Goal: Task Accomplishment & Management: Manage account settings

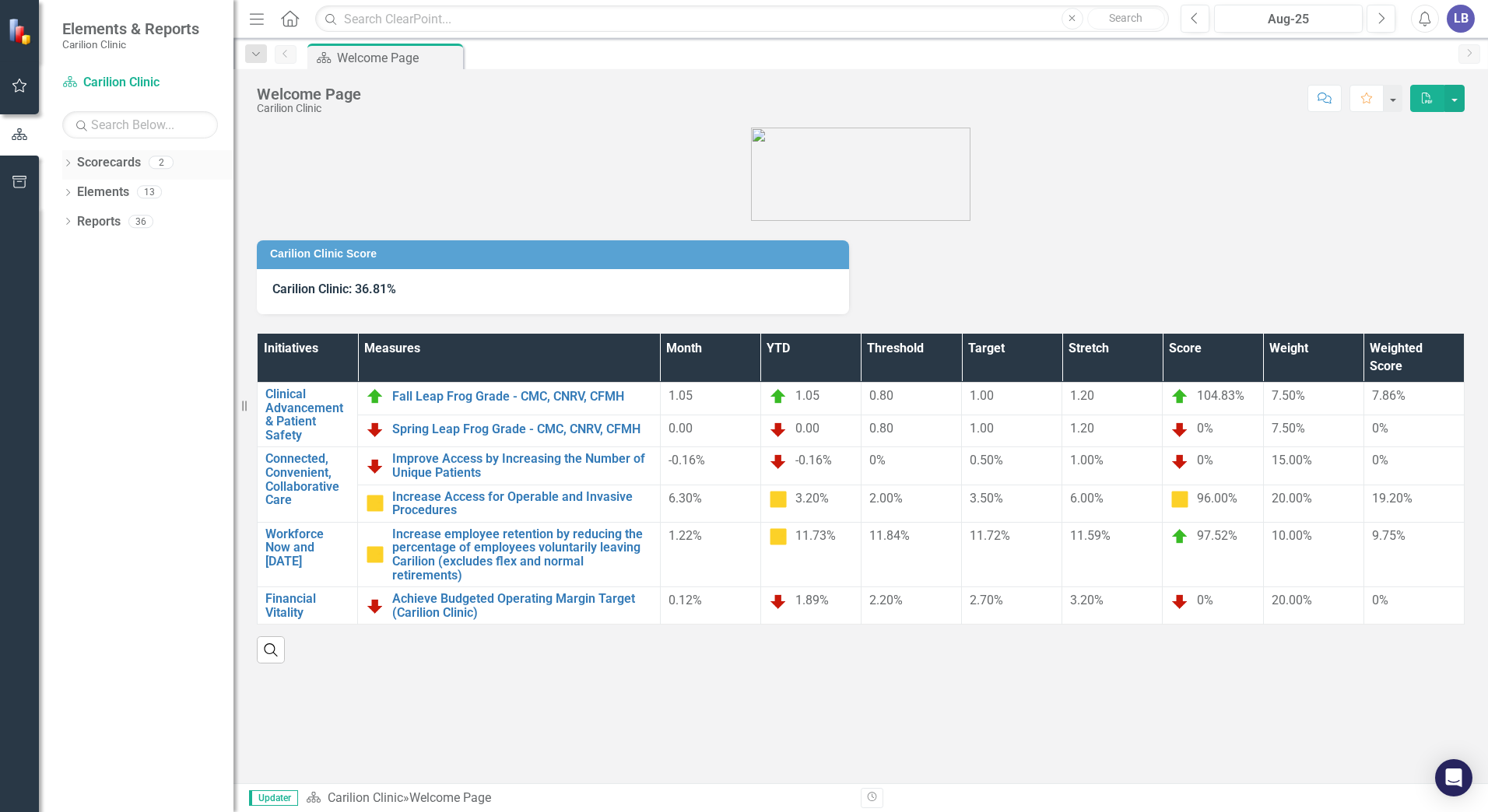
click at [65, 158] on div "Dropdown" at bounding box center [68, 164] width 11 height 13
click at [76, 189] on icon at bounding box center [76, 192] width 4 height 8
click at [129, 216] on link "Department of OB/GYN" at bounding box center [167, 222] width 132 height 18
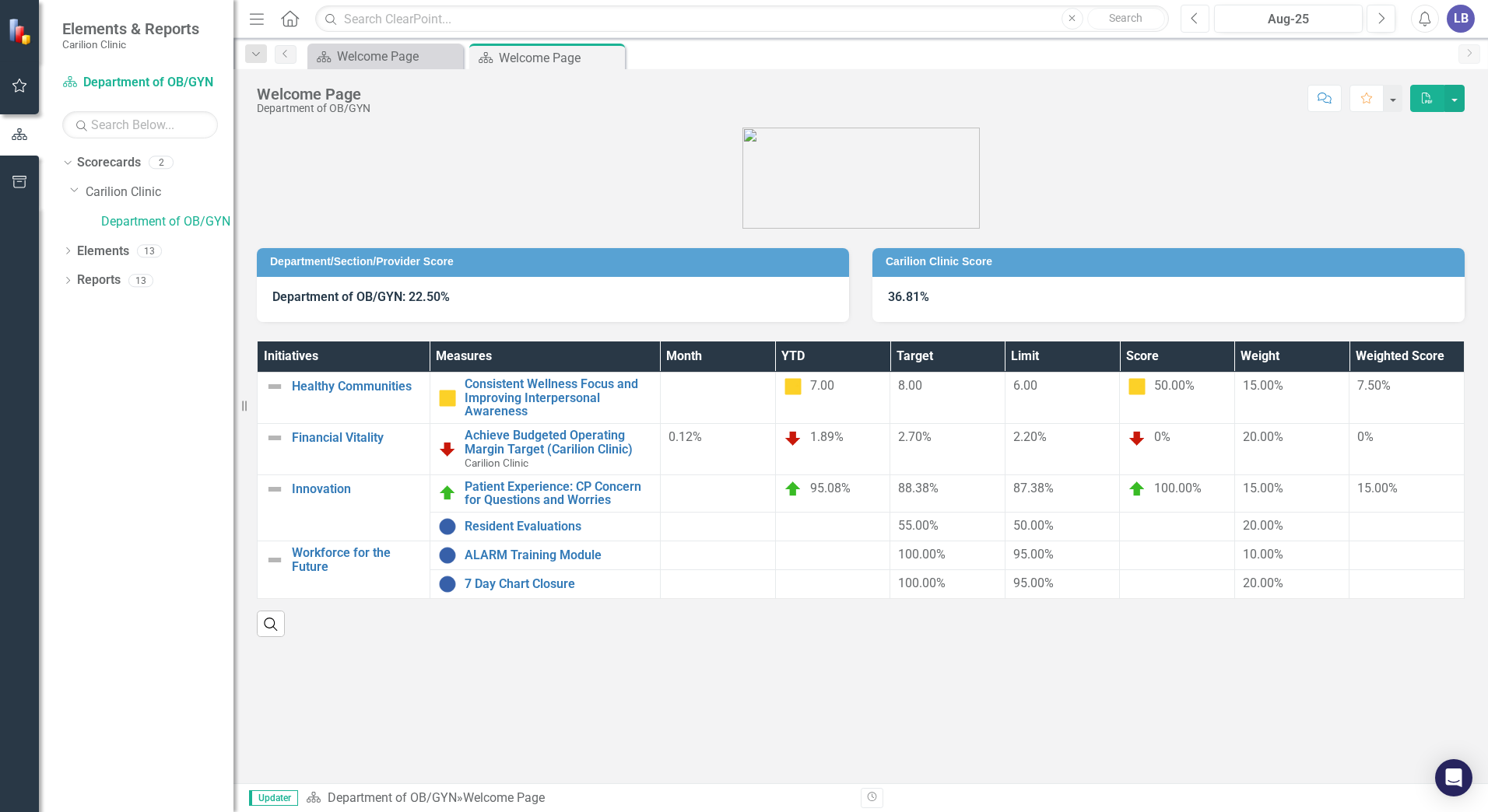
click at [1199, 16] on button "Previous" at bounding box center [1195, 19] width 29 height 28
click at [516, 527] on link "Resident Evaluations" at bounding box center [558, 527] width 188 height 14
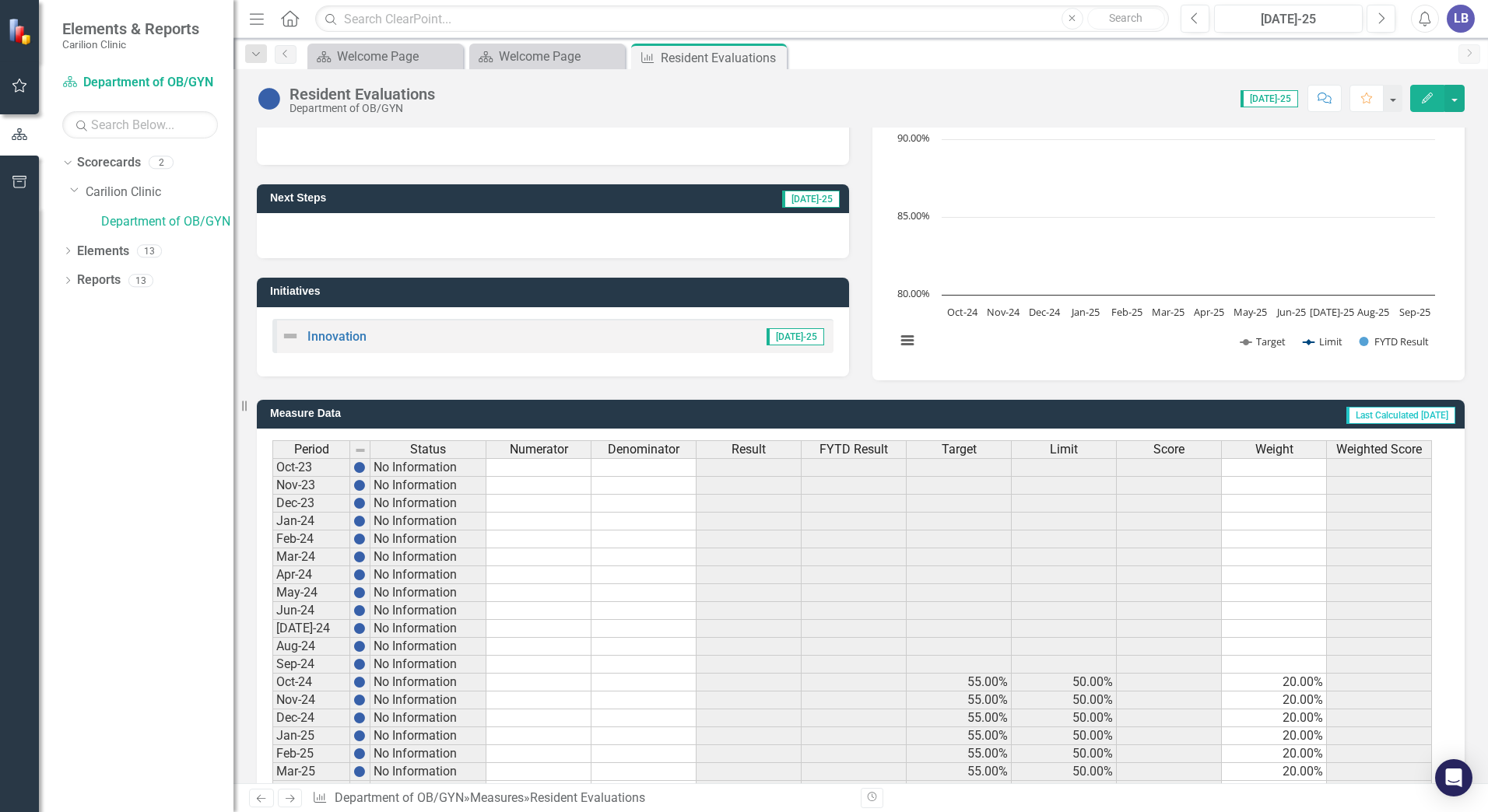
scroll to position [274, 0]
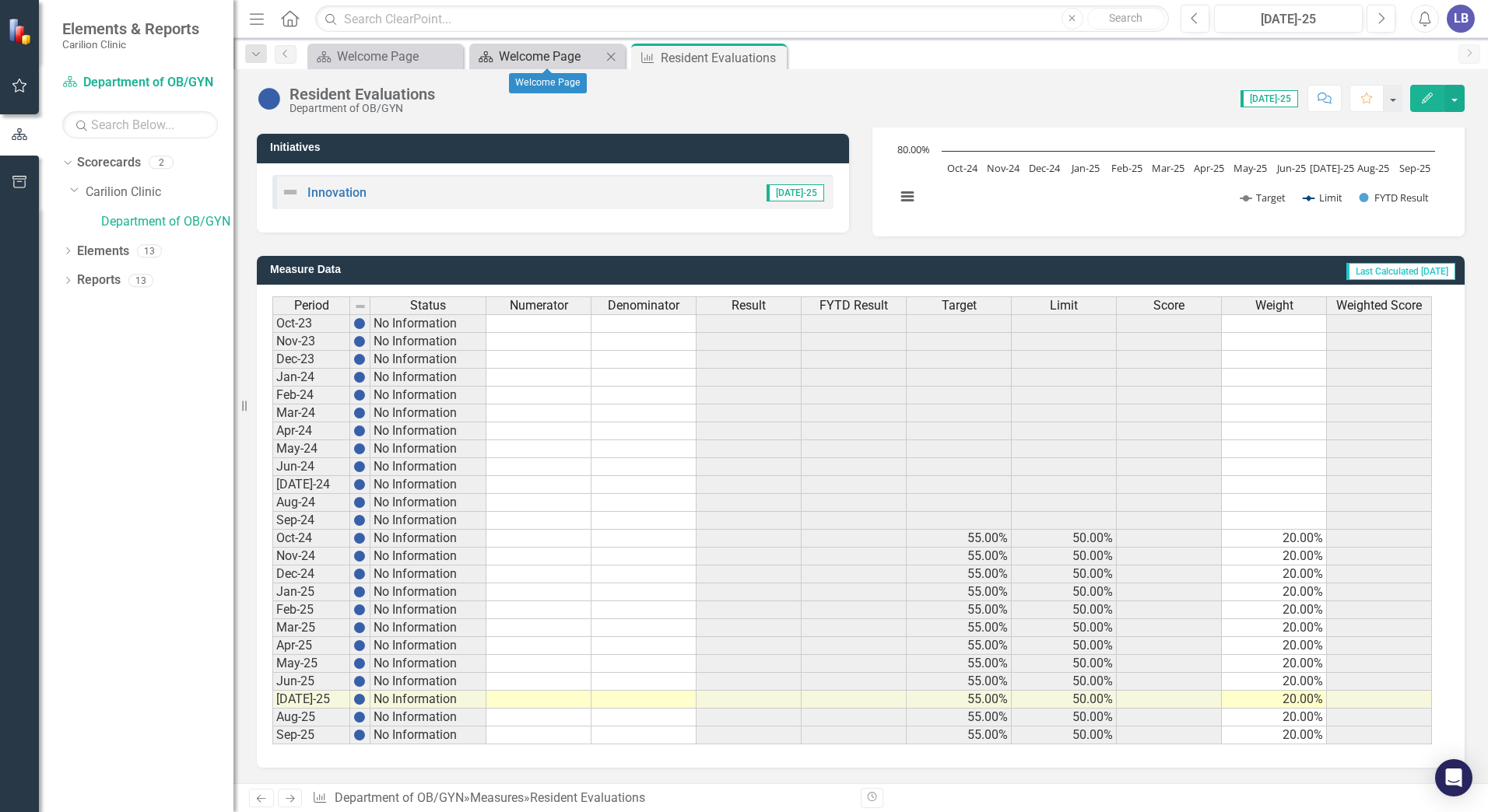
click at [564, 47] on div "Welcome Page" at bounding box center [550, 56] width 103 height 20
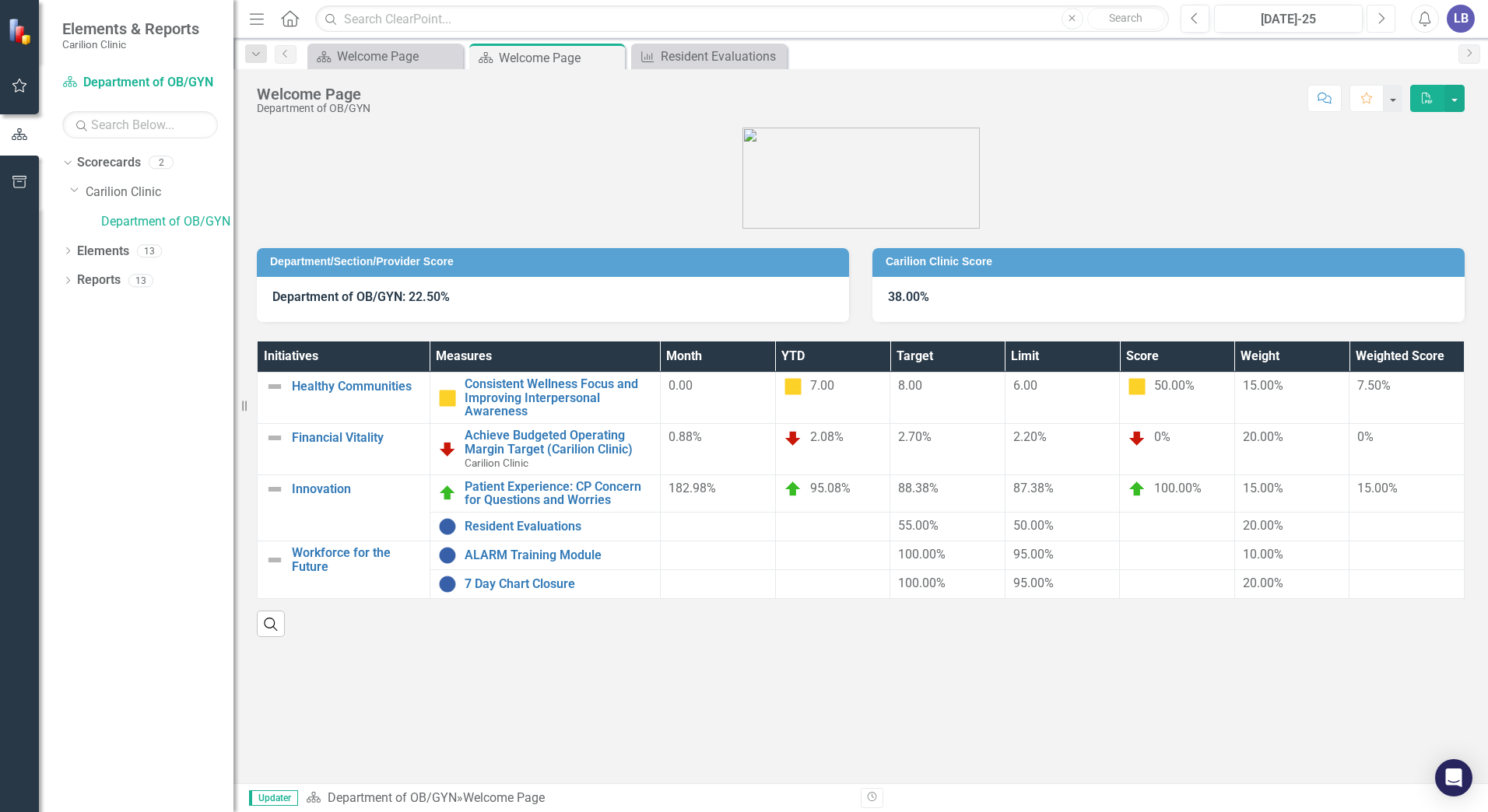
click at [1378, 17] on icon "Next" at bounding box center [1381, 19] width 9 height 14
click at [542, 403] on link "Consistent Wellness Focus and Improving Interpersonal Awareness" at bounding box center [558, 398] width 188 height 41
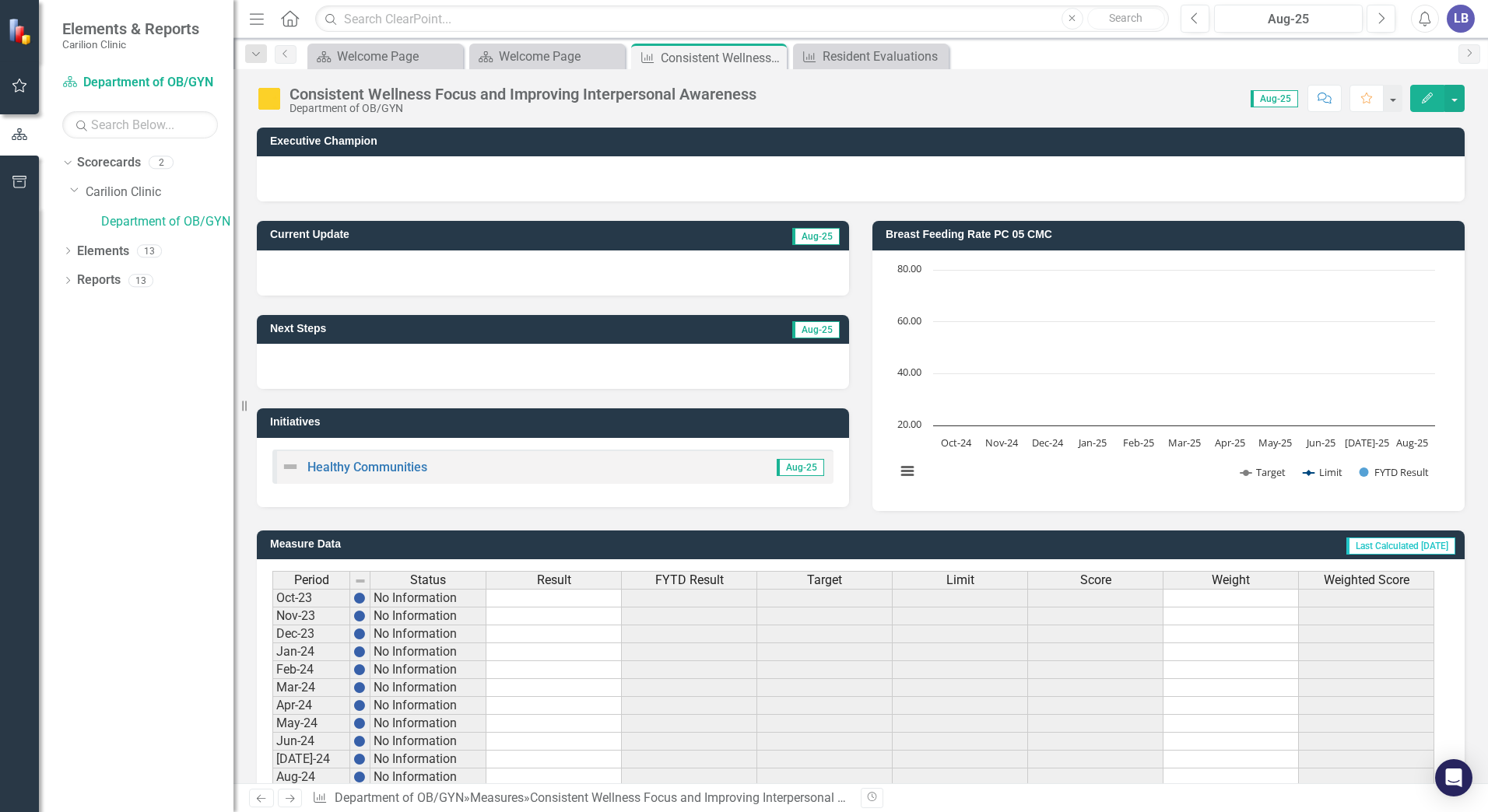
scroll to position [274, 0]
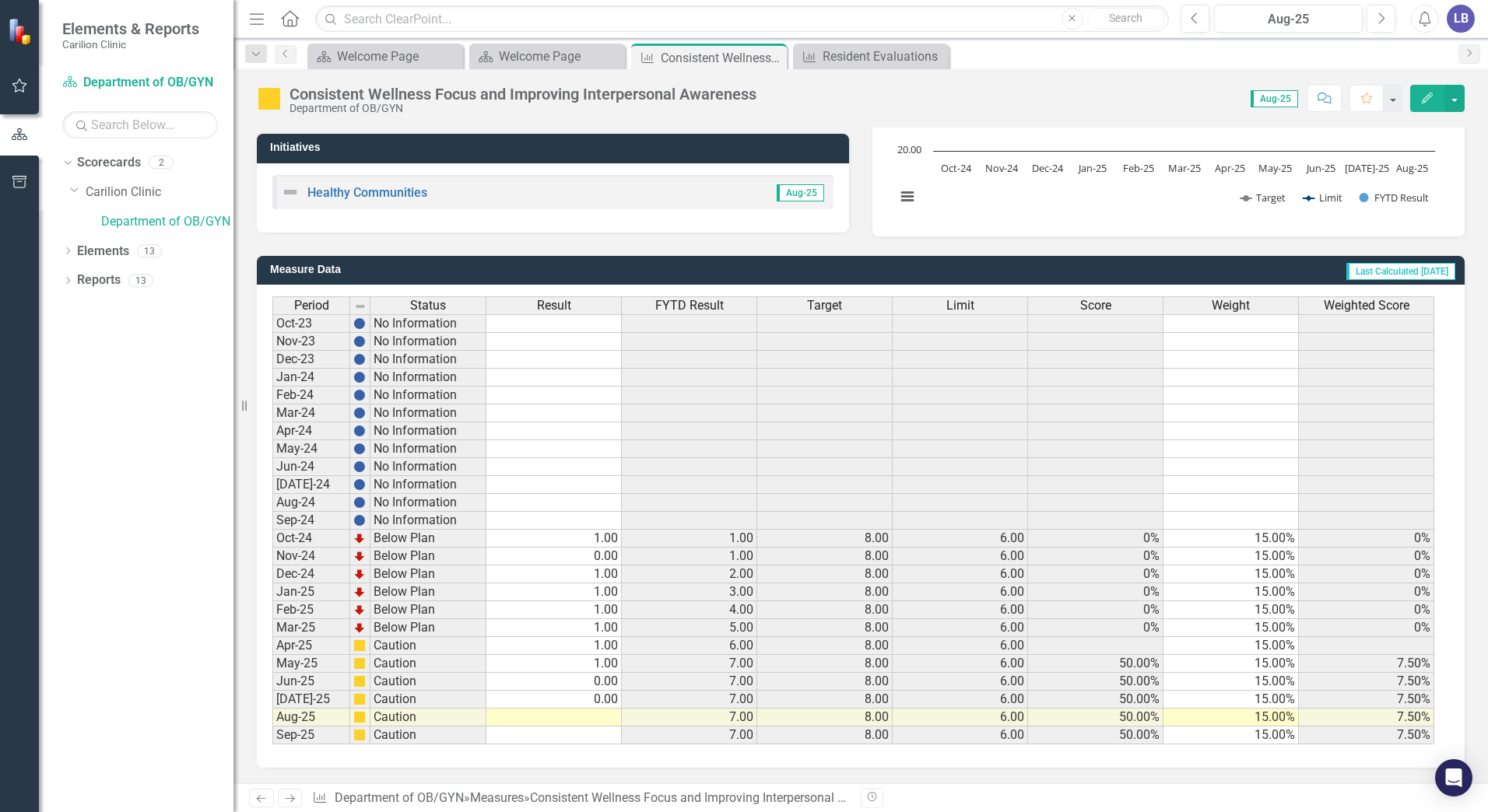
click at [600, 724] on td at bounding box center [554, 717] width 136 height 18
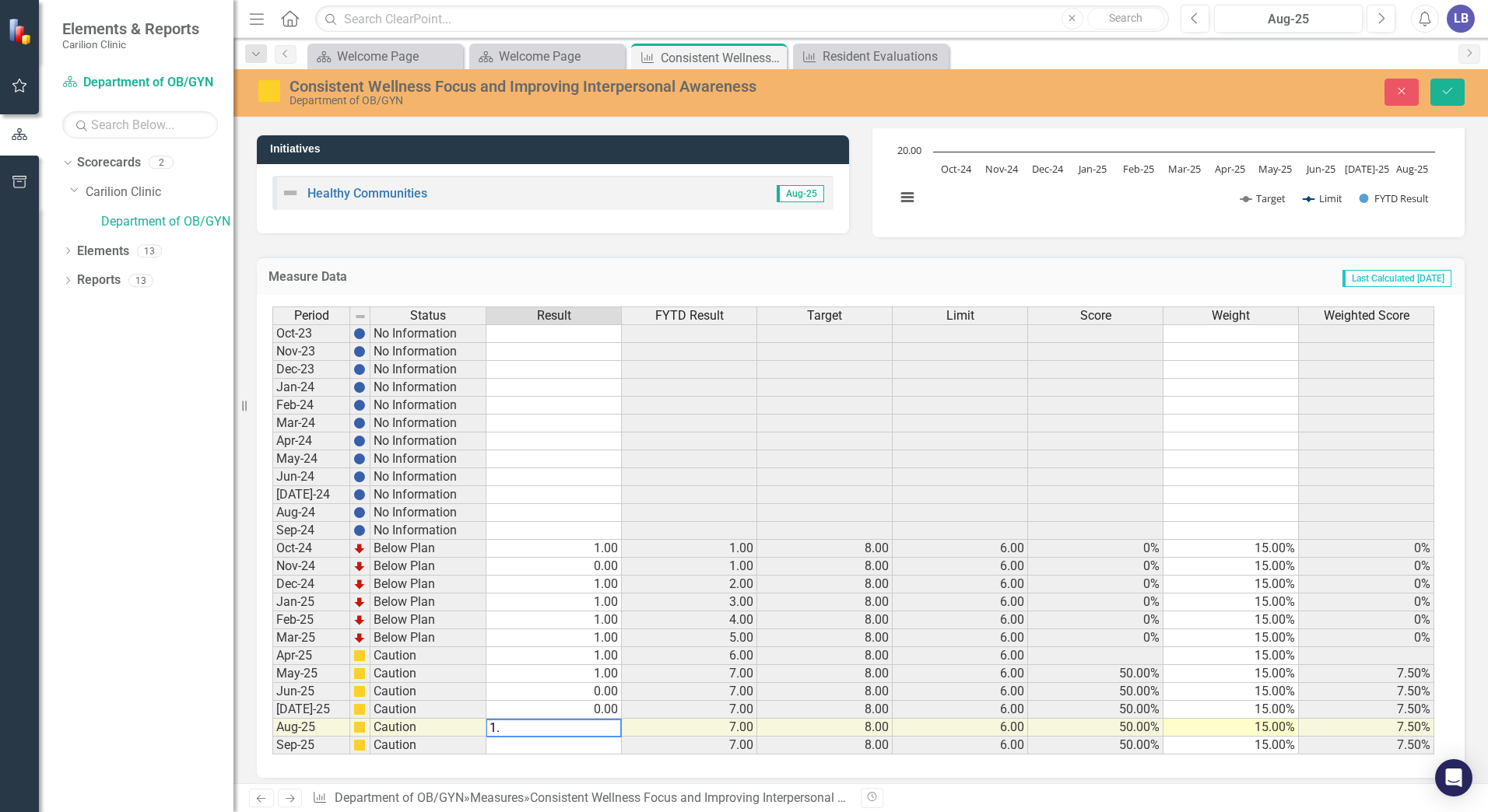
type textarea "1.0"
click at [1442, 87] on icon "Save" at bounding box center [1448, 91] width 14 height 11
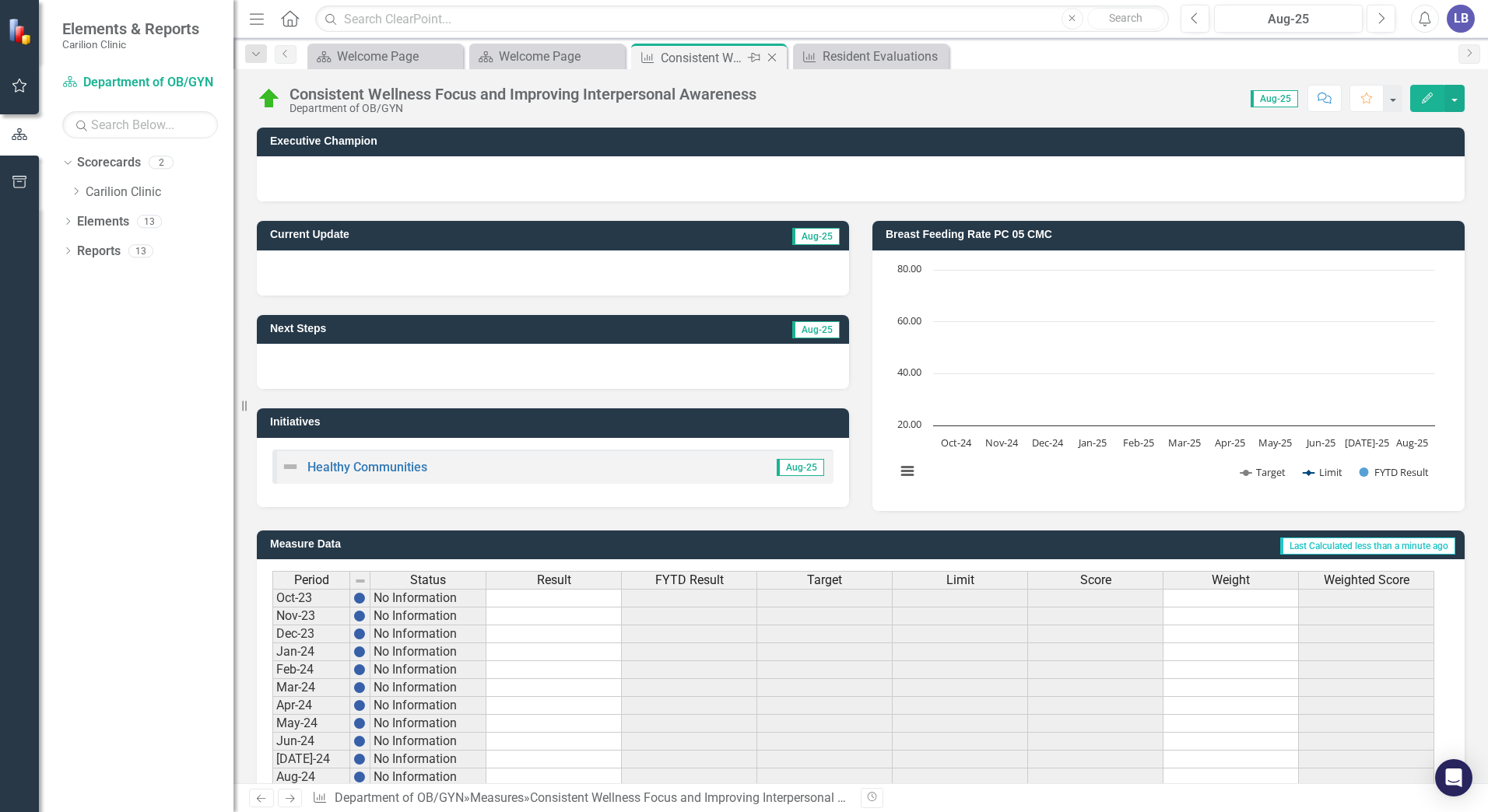
click at [776, 54] on icon at bounding box center [772, 58] width 9 height 9
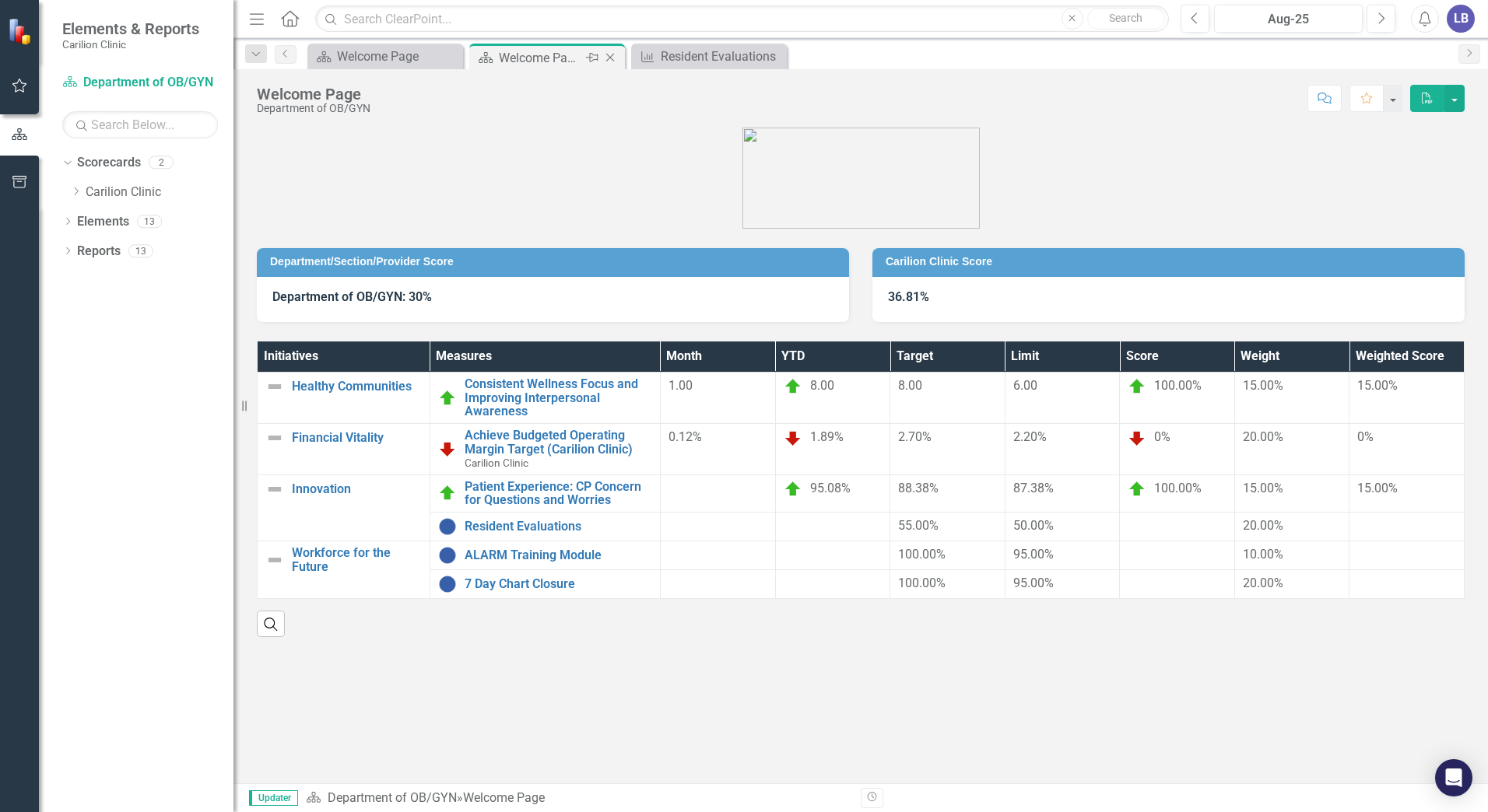
click at [544, 60] on div "Welcome Page" at bounding box center [541, 58] width 84 height 20
click at [575, 486] on link "Patient Experience: CP Concern for Questions and Worries" at bounding box center [558, 494] width 188 height 28
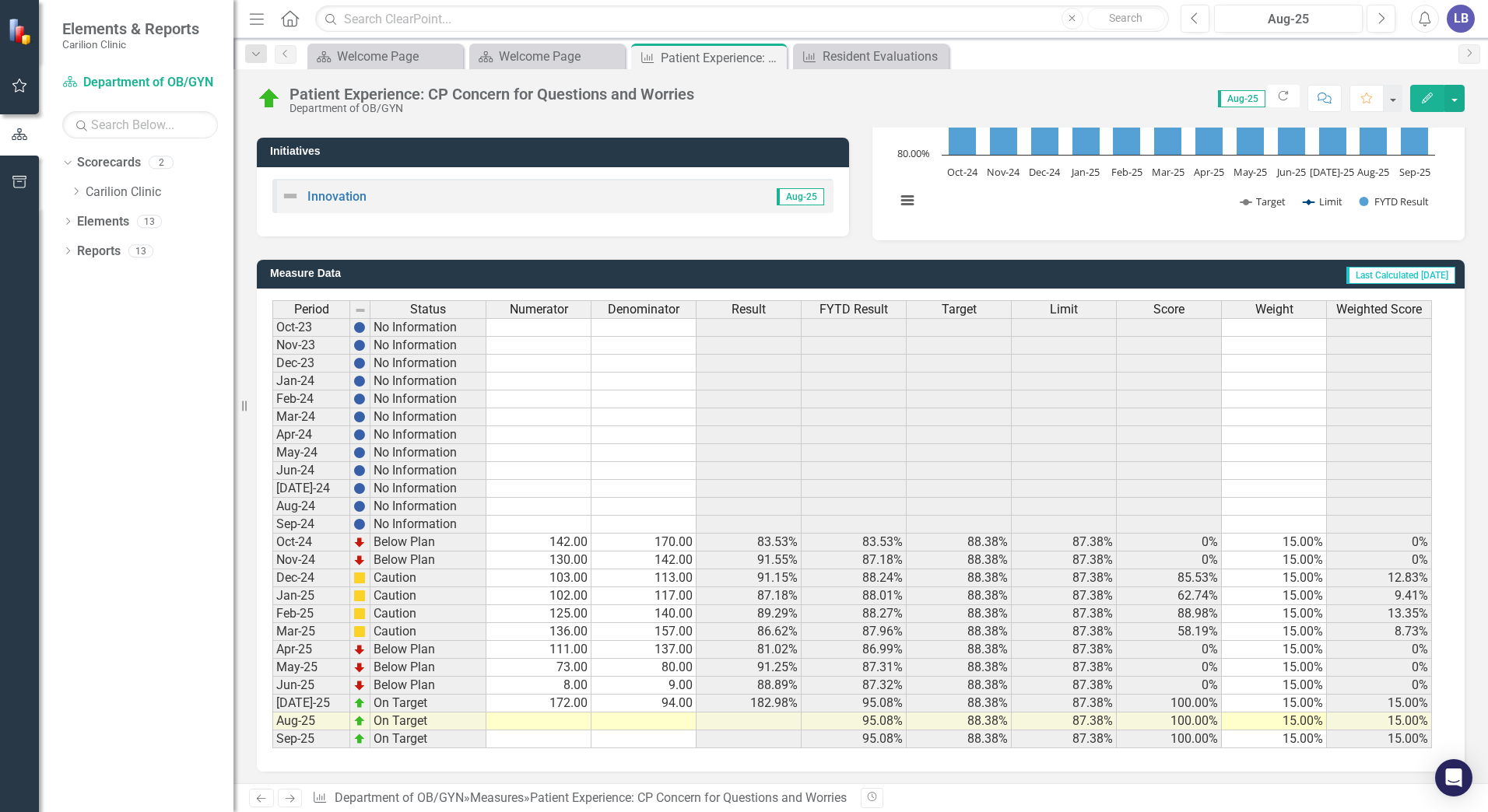
scroll to position [274, 0]
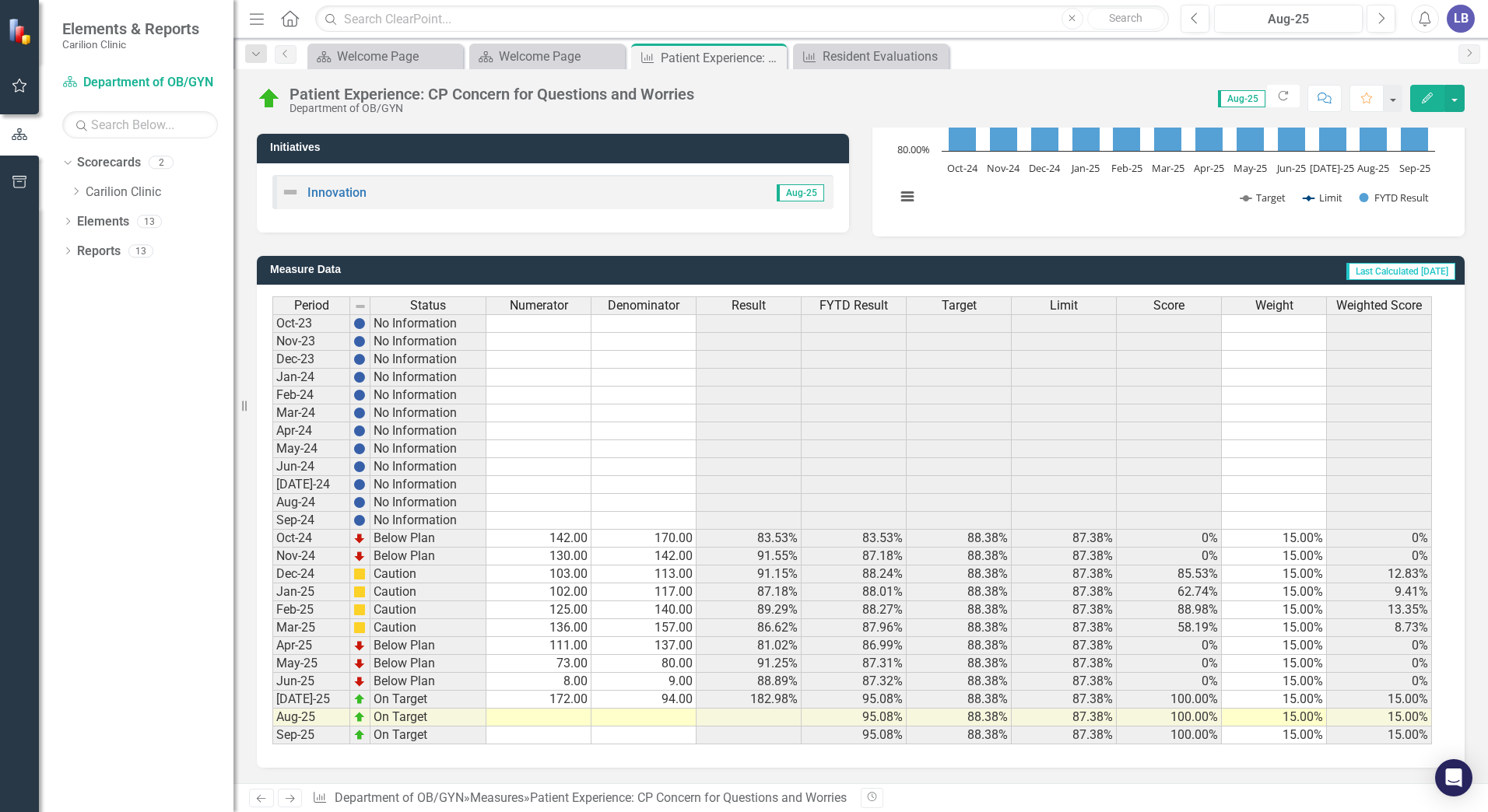
click at [575, 724] on td at bounding box center [539, 717] width 105 height 18
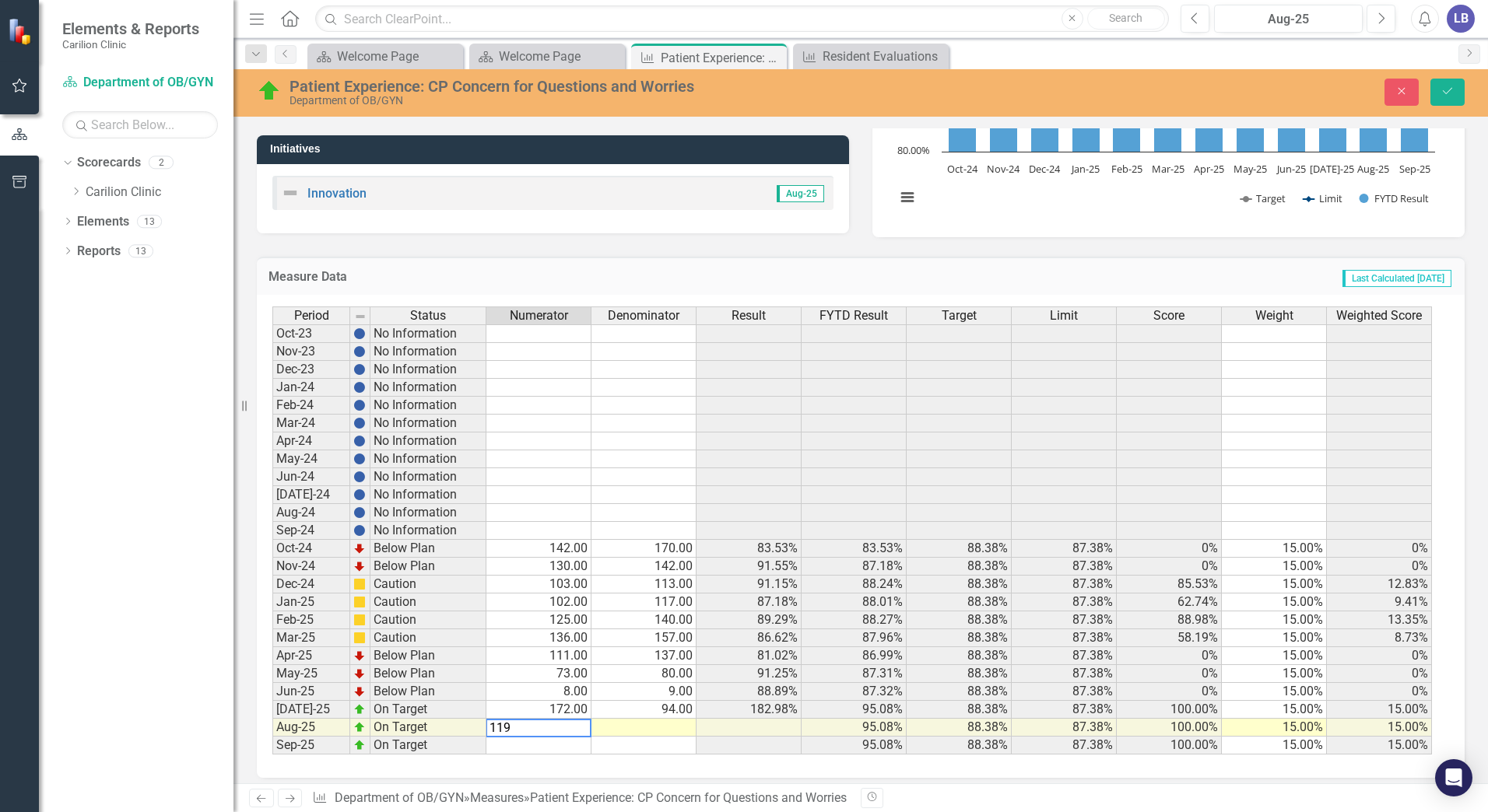
click at [652, 730] on td at bounding box center [643, 728] width 105 height 18
type textarea "134"
click at [1447, 88] on icon "Save" at bounding box center [1448, 91] width 14 height 11
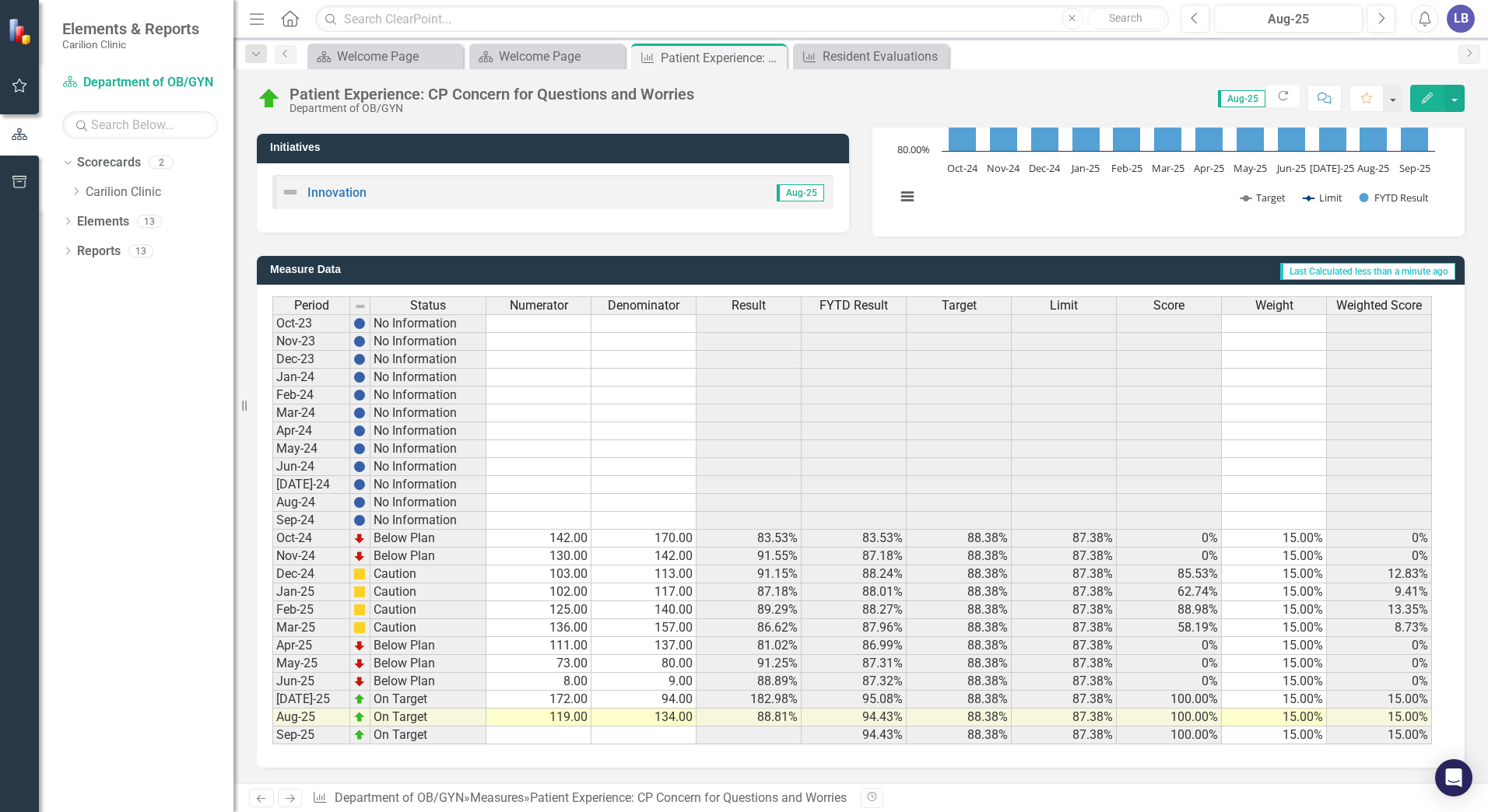
click at [654, 703] on td "94.00" at bounding box center [643, 699] width 105 height 18
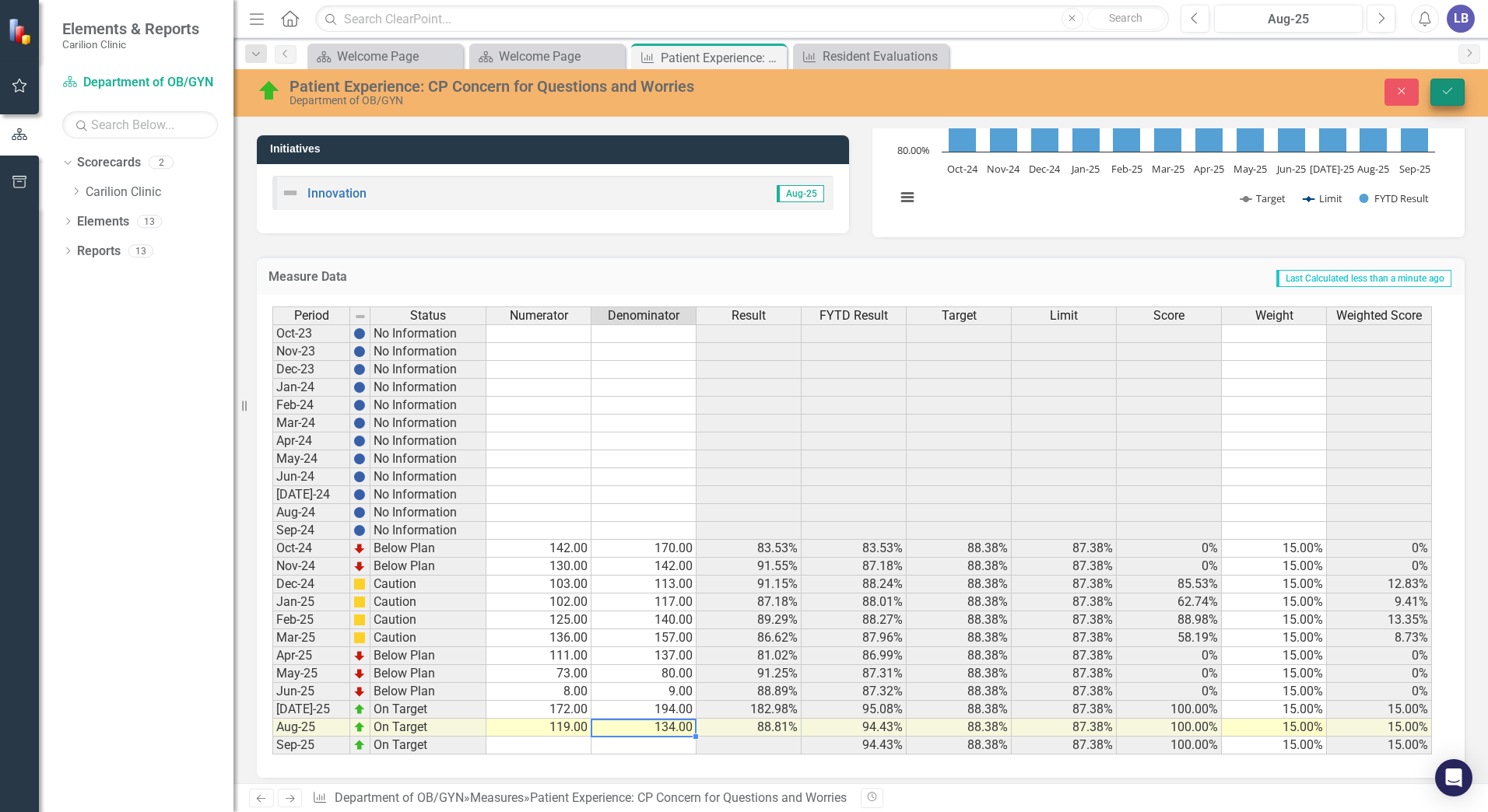
type textarea "134"
click at [1450, 88] on icon "Save" at bounding box center [1448, 91] width 14 height 11
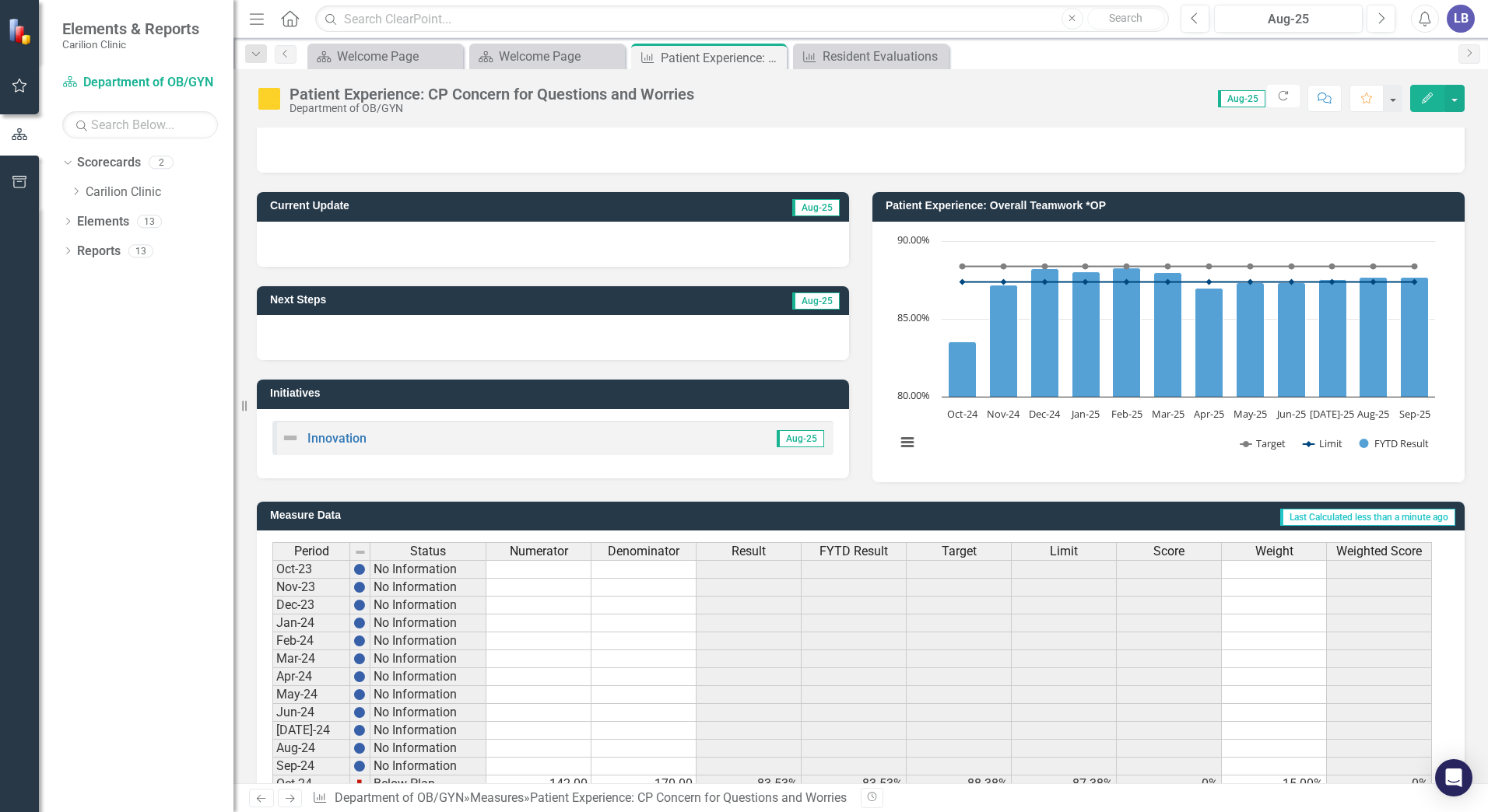
scroll to position [0, 0]
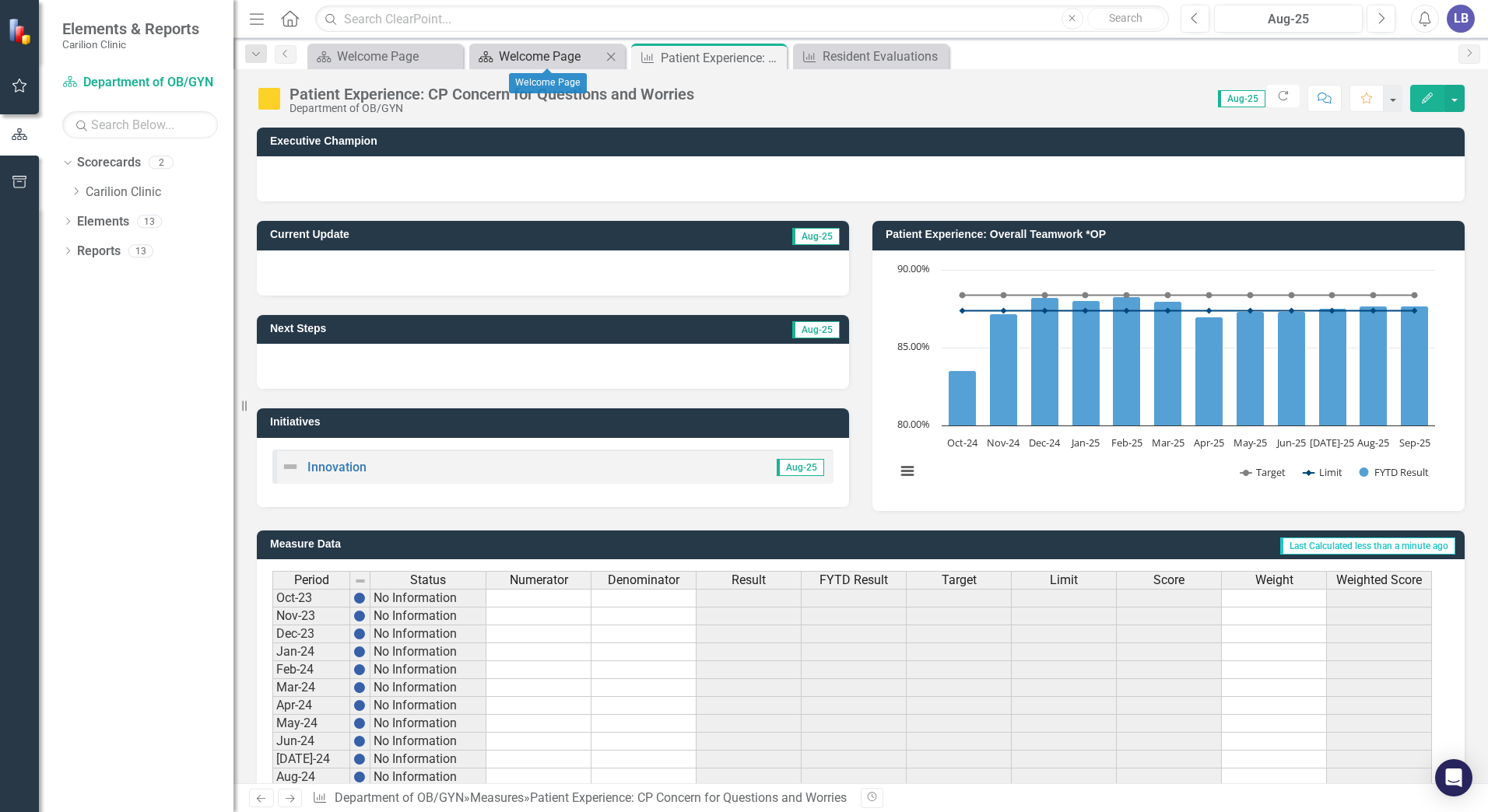
click at [552, 61] on div "Welcome Page" at bounding box center [550, 56] width 103 height 20
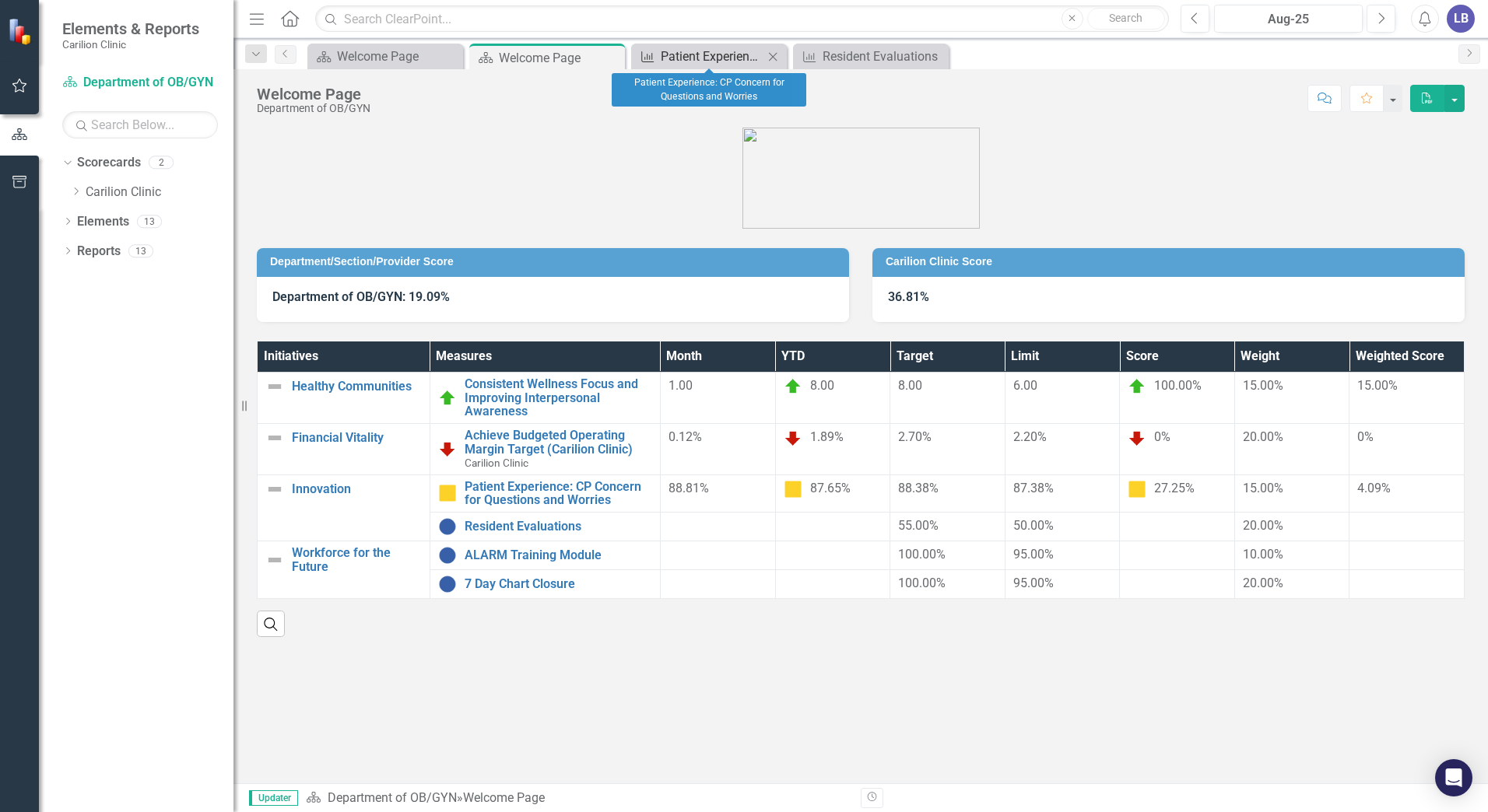
click at [708, 54] on div "Patient Experience: CP Concern for Questions and Worries" at bounding box center [712, 56] width 103 height 20
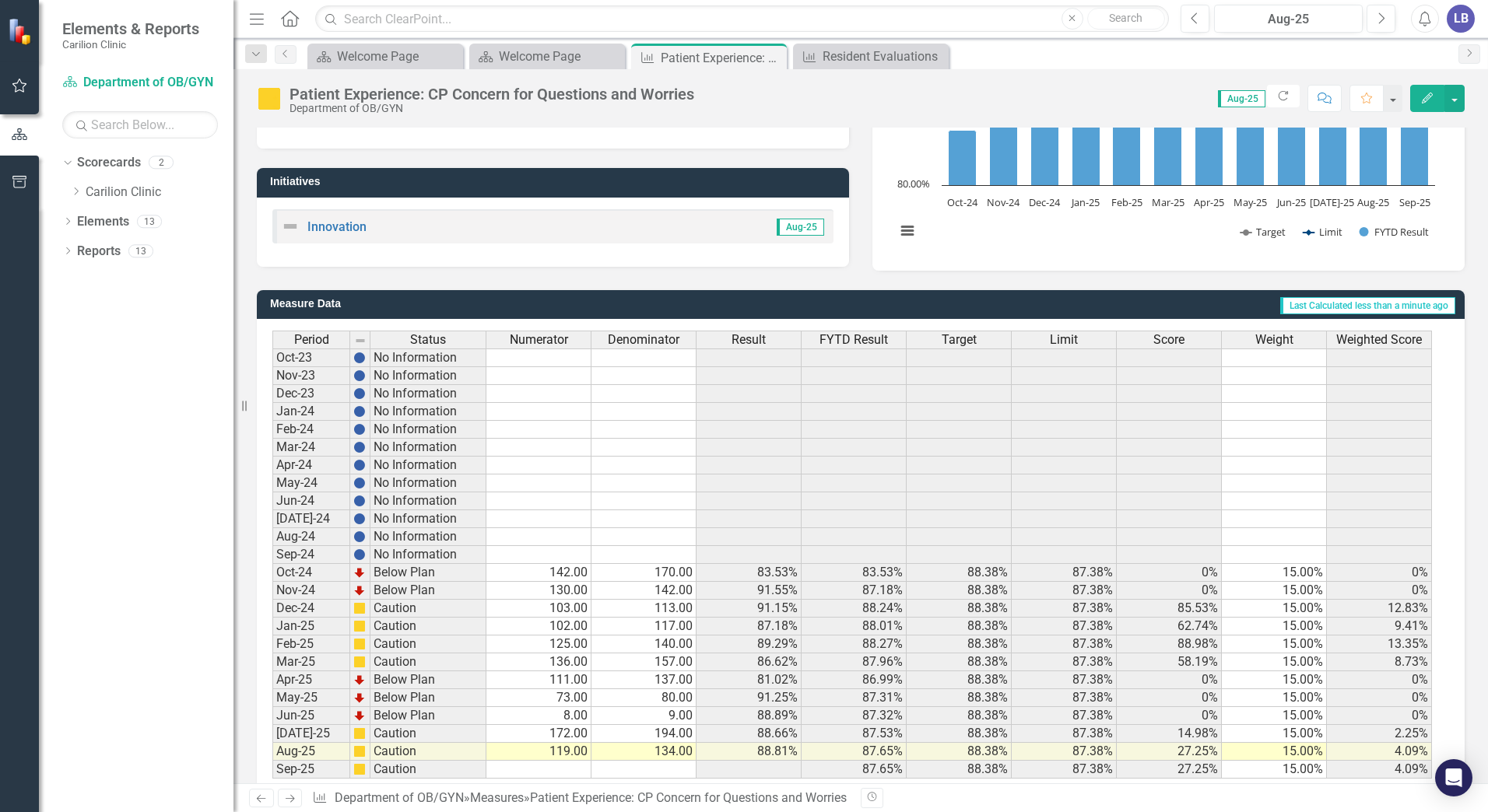
scroll to position [274, 0]
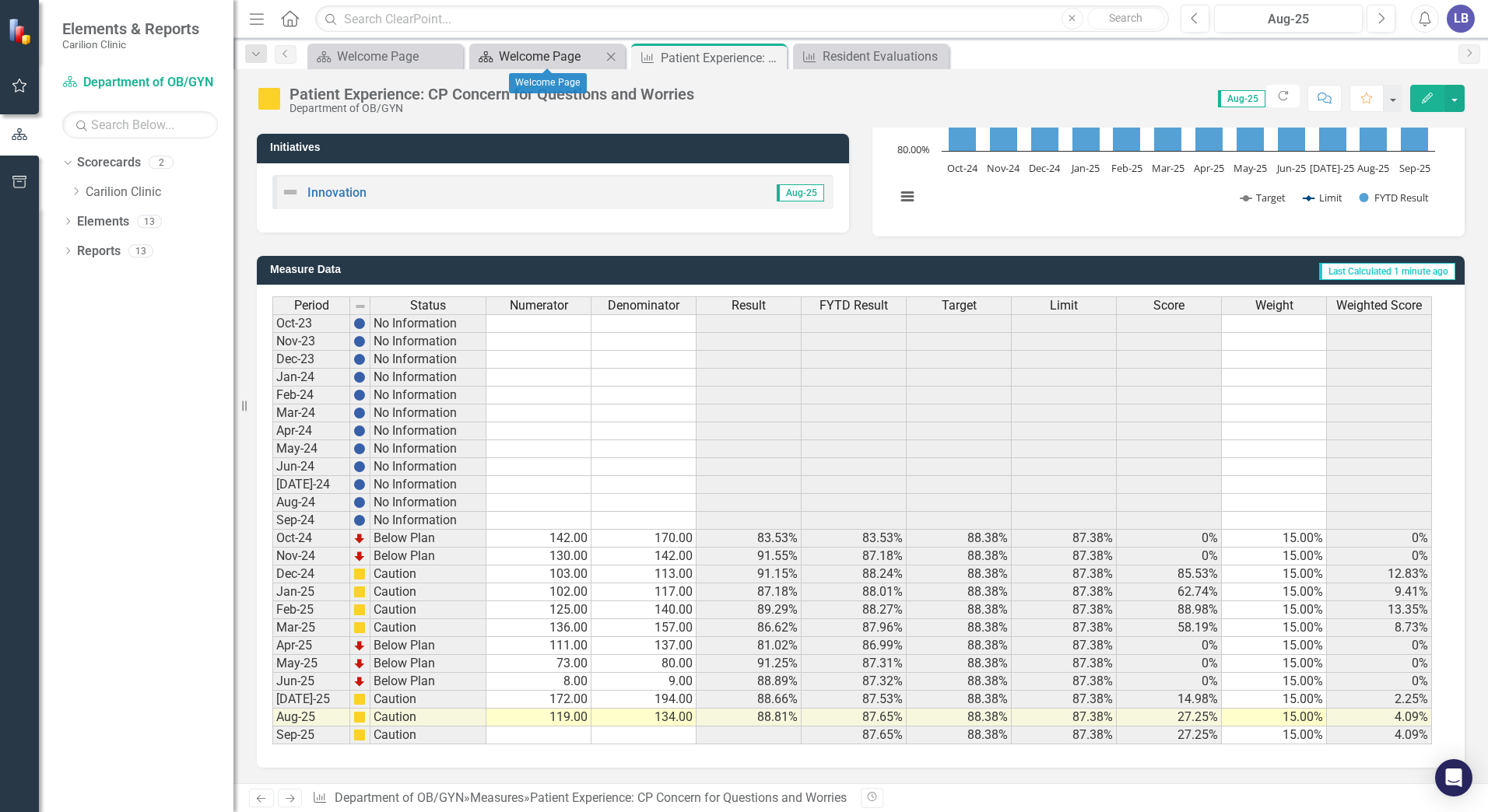
click at [560, 48] on div "Welcome Page" at bounding box center [550, 56] width 103 height 20
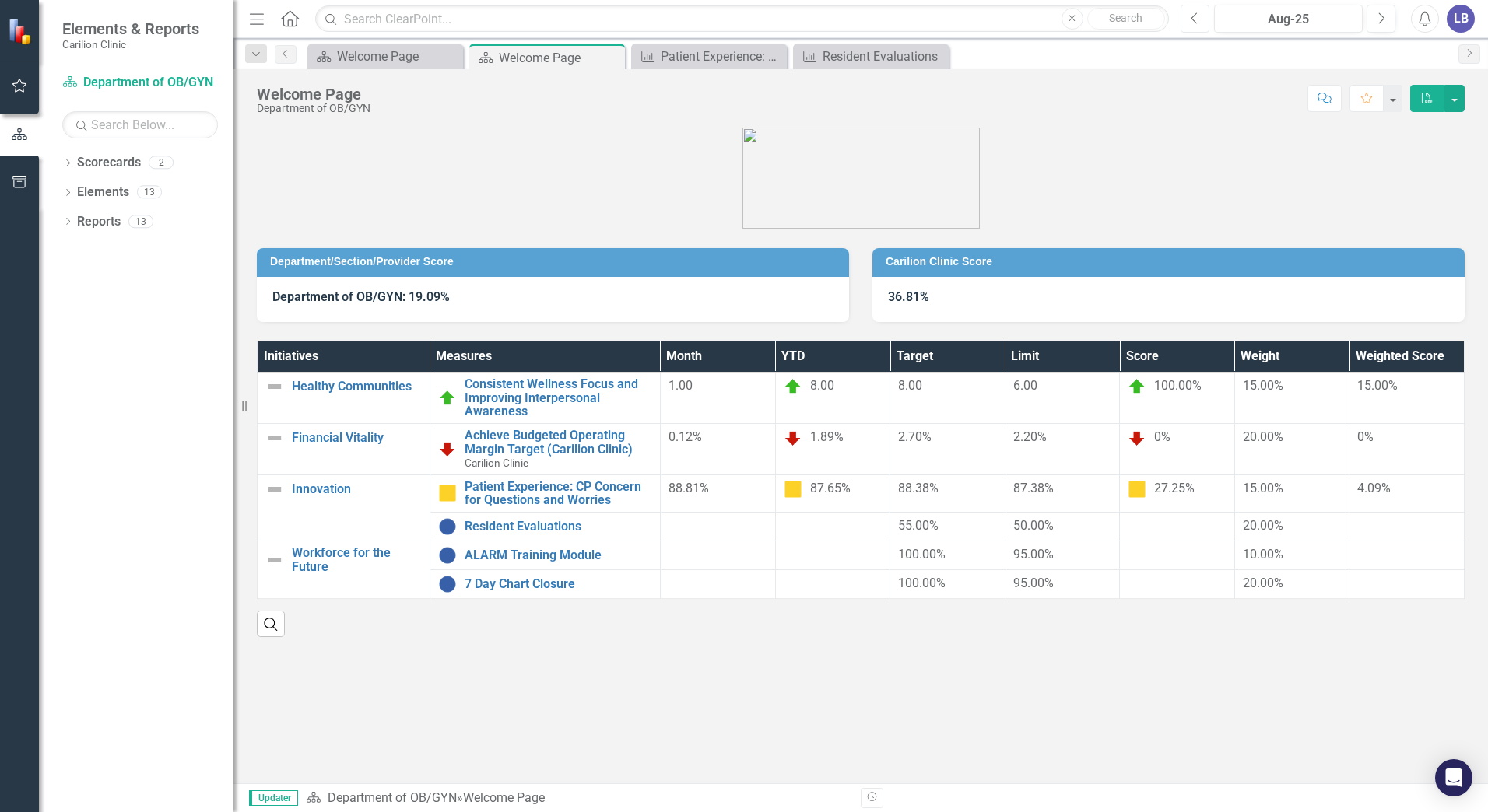
click at [1193, 21] on icon "Previous" at bounding box center [1195, 19] width 9 height 14
click at [510, 525] on link "Resident Evaluations" at bounding box center [558, 527] width 188 height 14
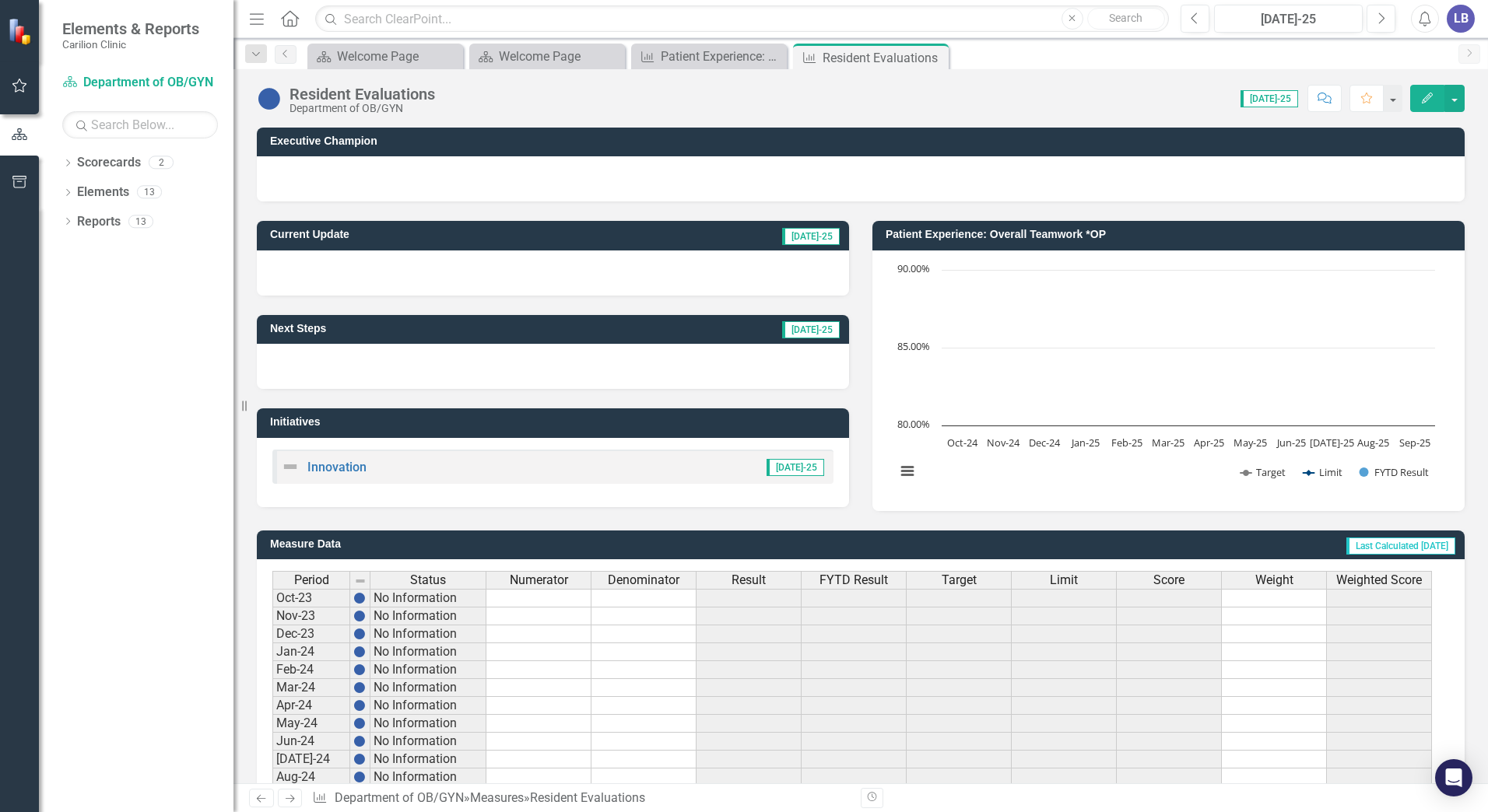
scroll to position [274, 0]
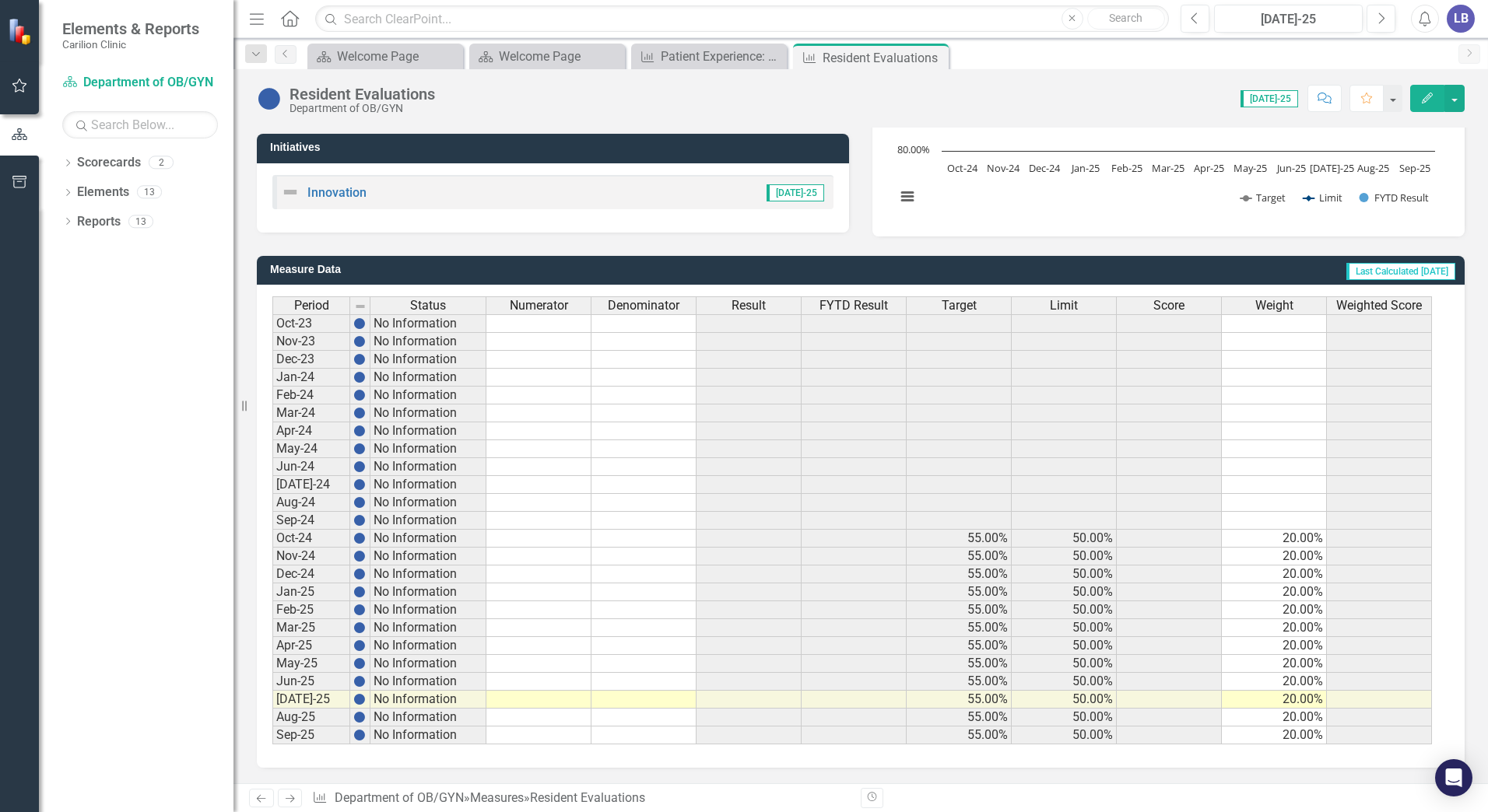
click at [572, 702] on td at bounding box center [539, 699] width 105 height 18
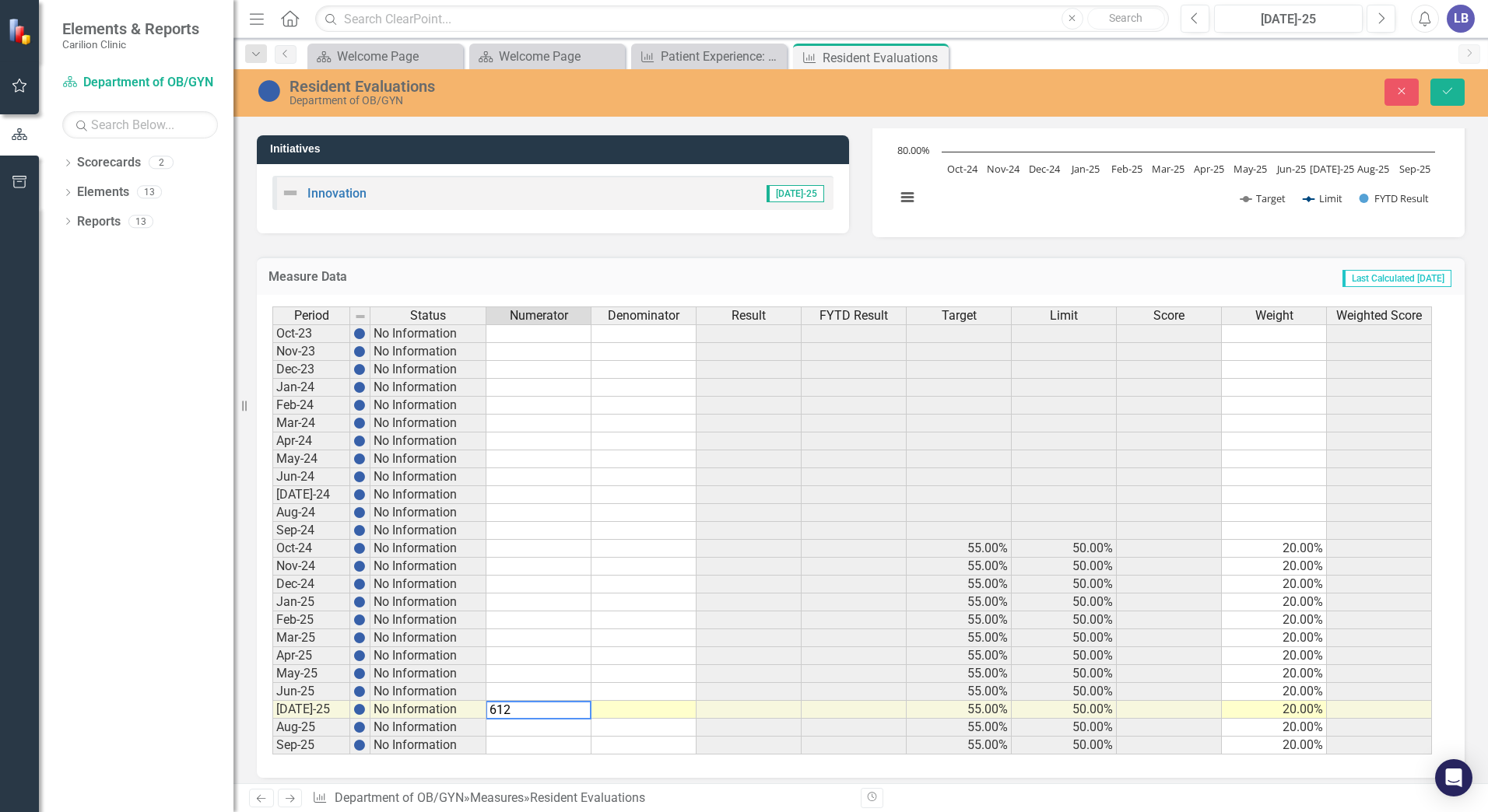
type textarea "612"
click at [636, 706] on td at bounding box center [643, 710] width 105 height 18
type textarea "1009"
click at [636, 706] on td "1,009.00" at bounding box center [643, 710] width 105 height 18
type textarea "1109"
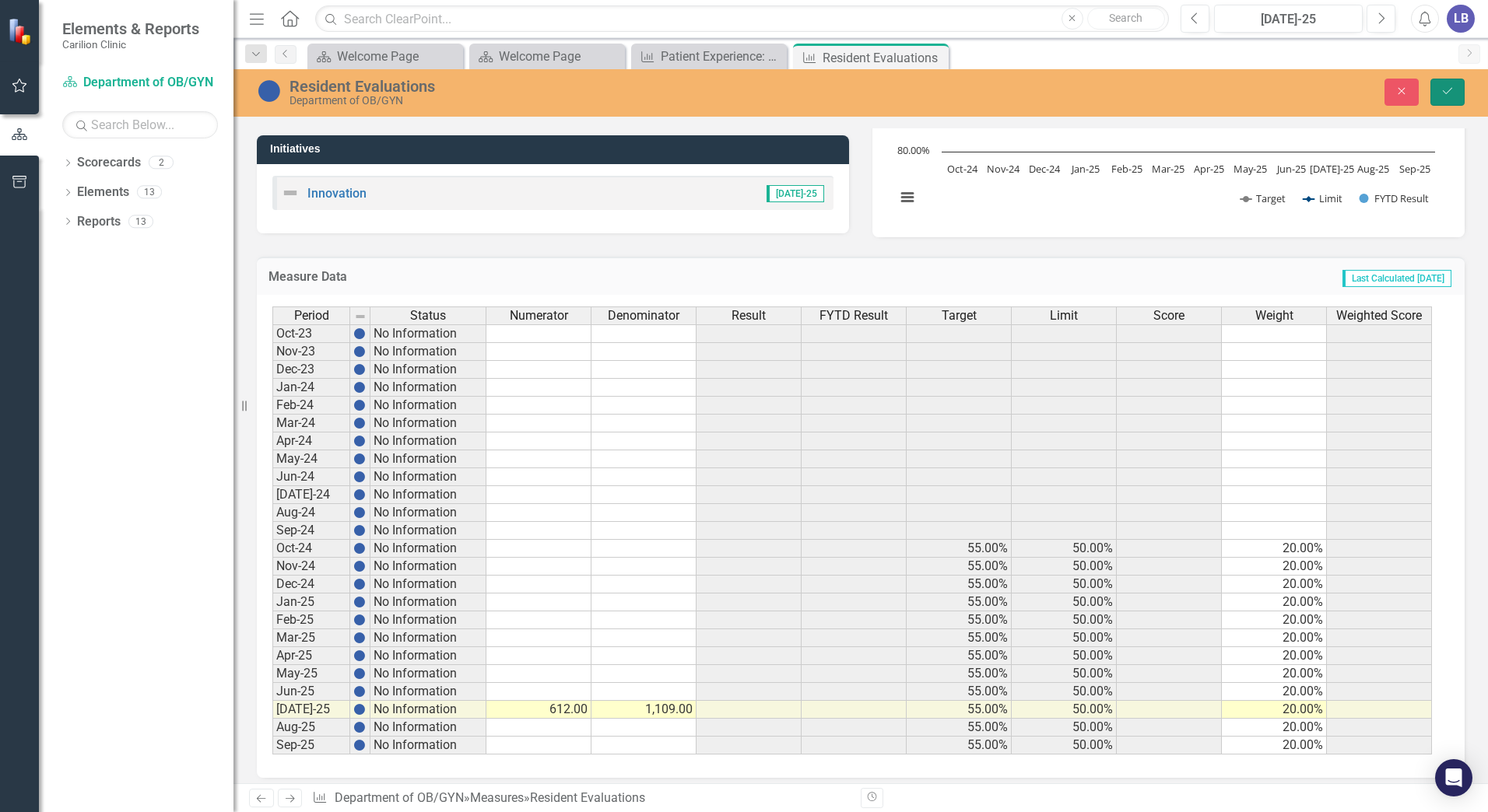
click at [1441, 92] on icon "Save" at bounding box center [1448, 91] width 14 height 11
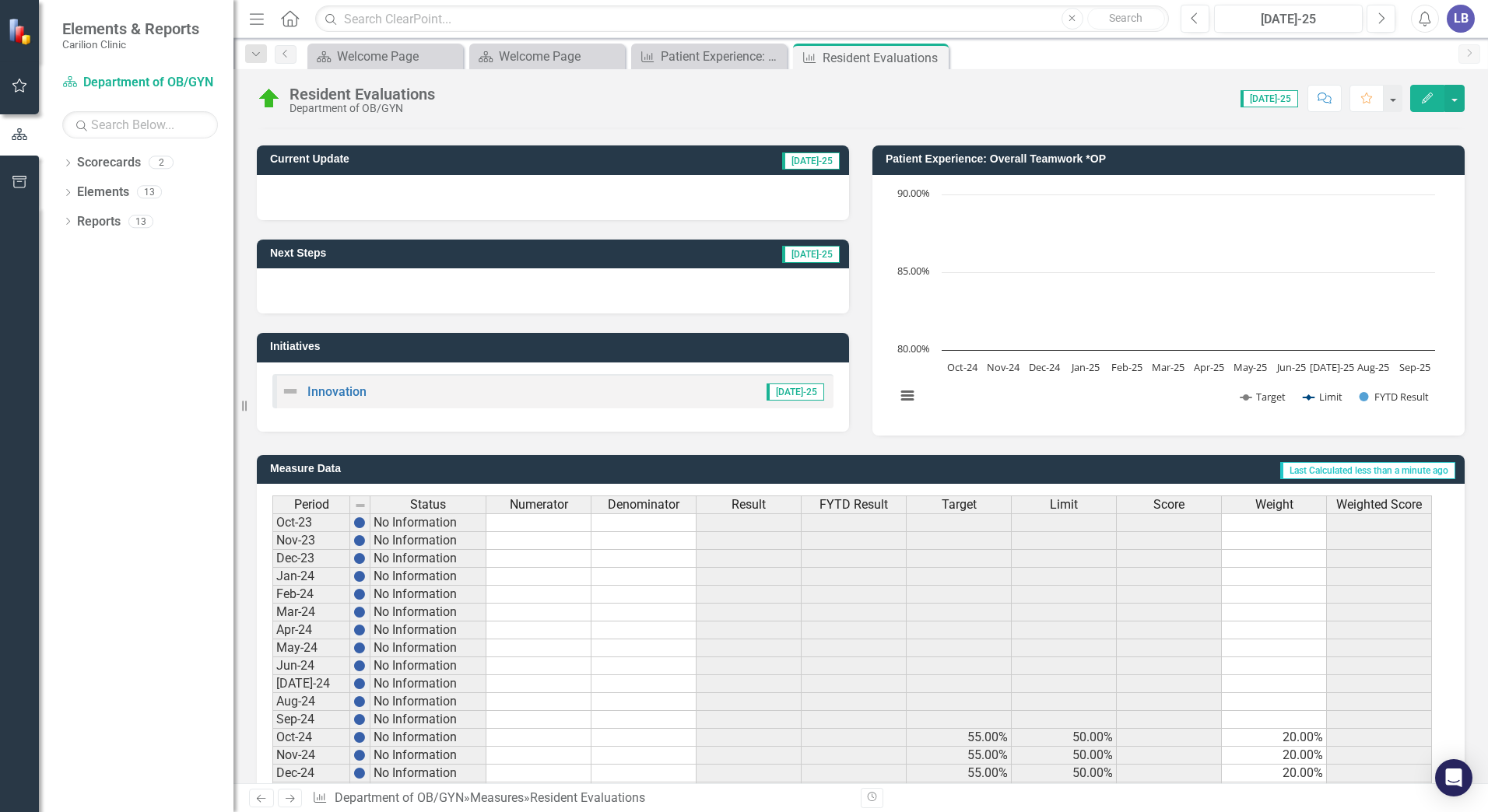
scroll to position [41, 0]
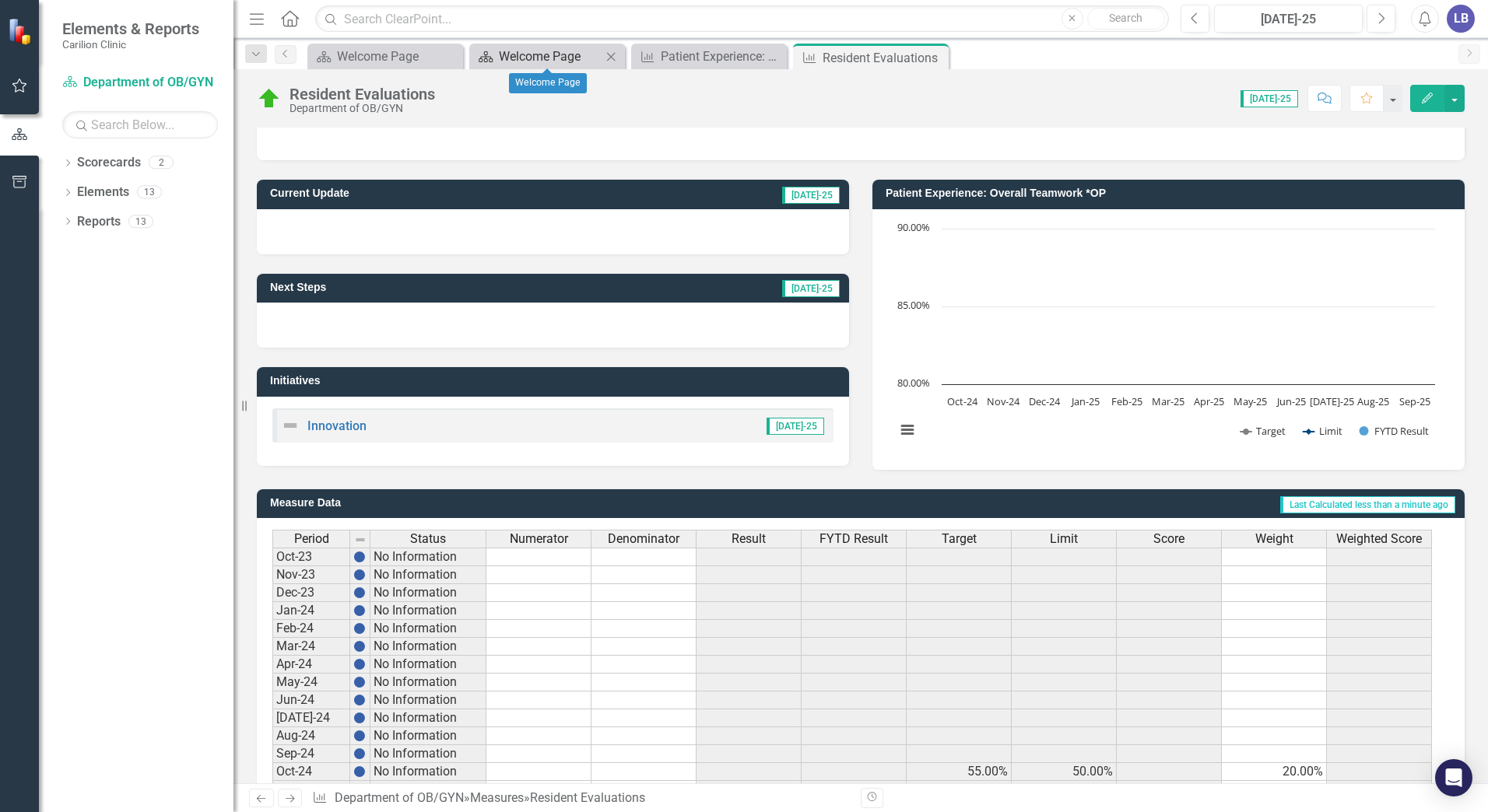
click at [558, 61] on div "Welcome Page" at bounding box center [550, 56] width 103 height 20
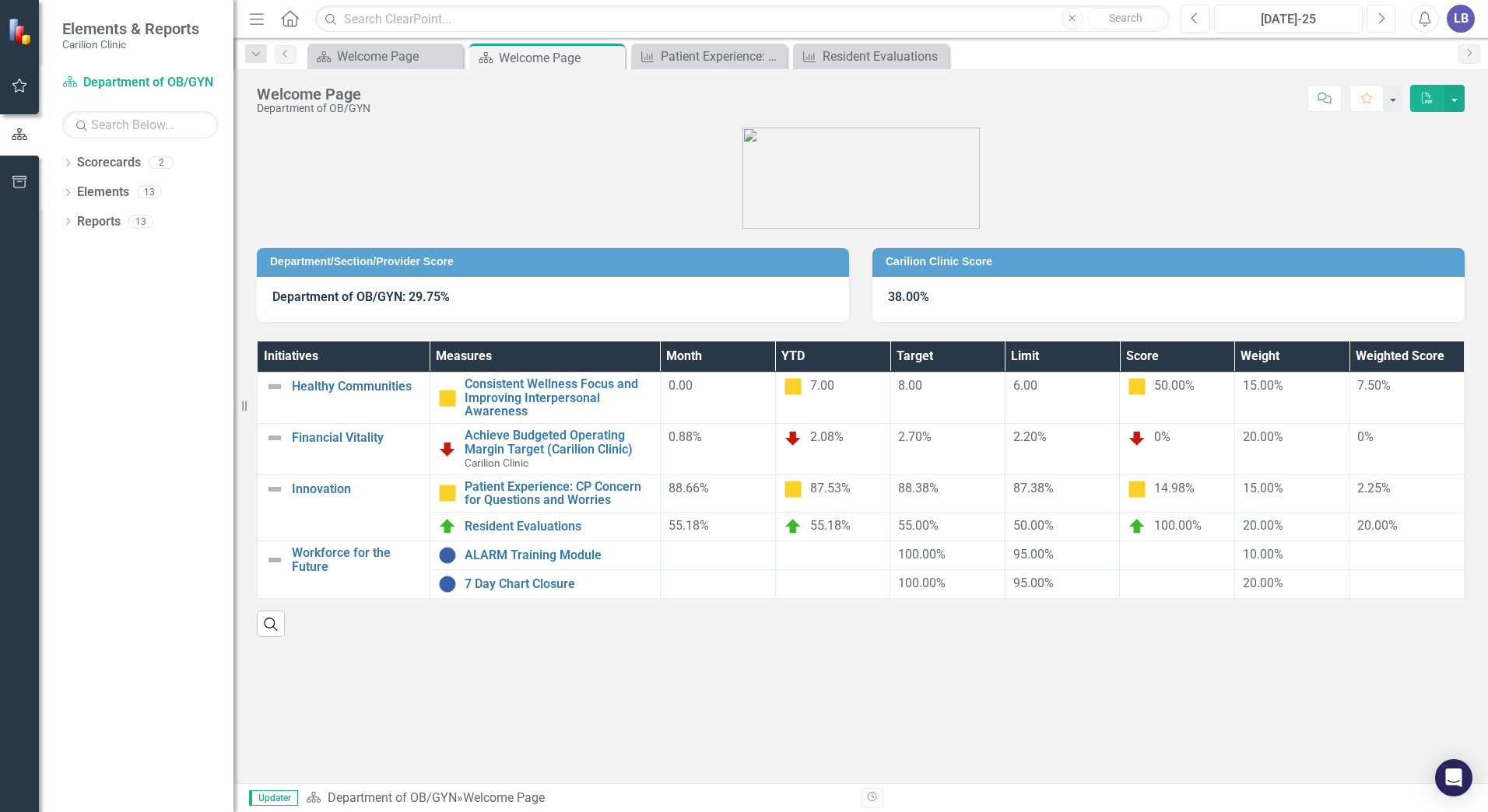
click at [1378, 25] on button "Next" at bounding box center [1381, 19] width 29 height 28
click at [1419, 102] on button "PDF" at bounding box center [1426, 99] width 34 height 28
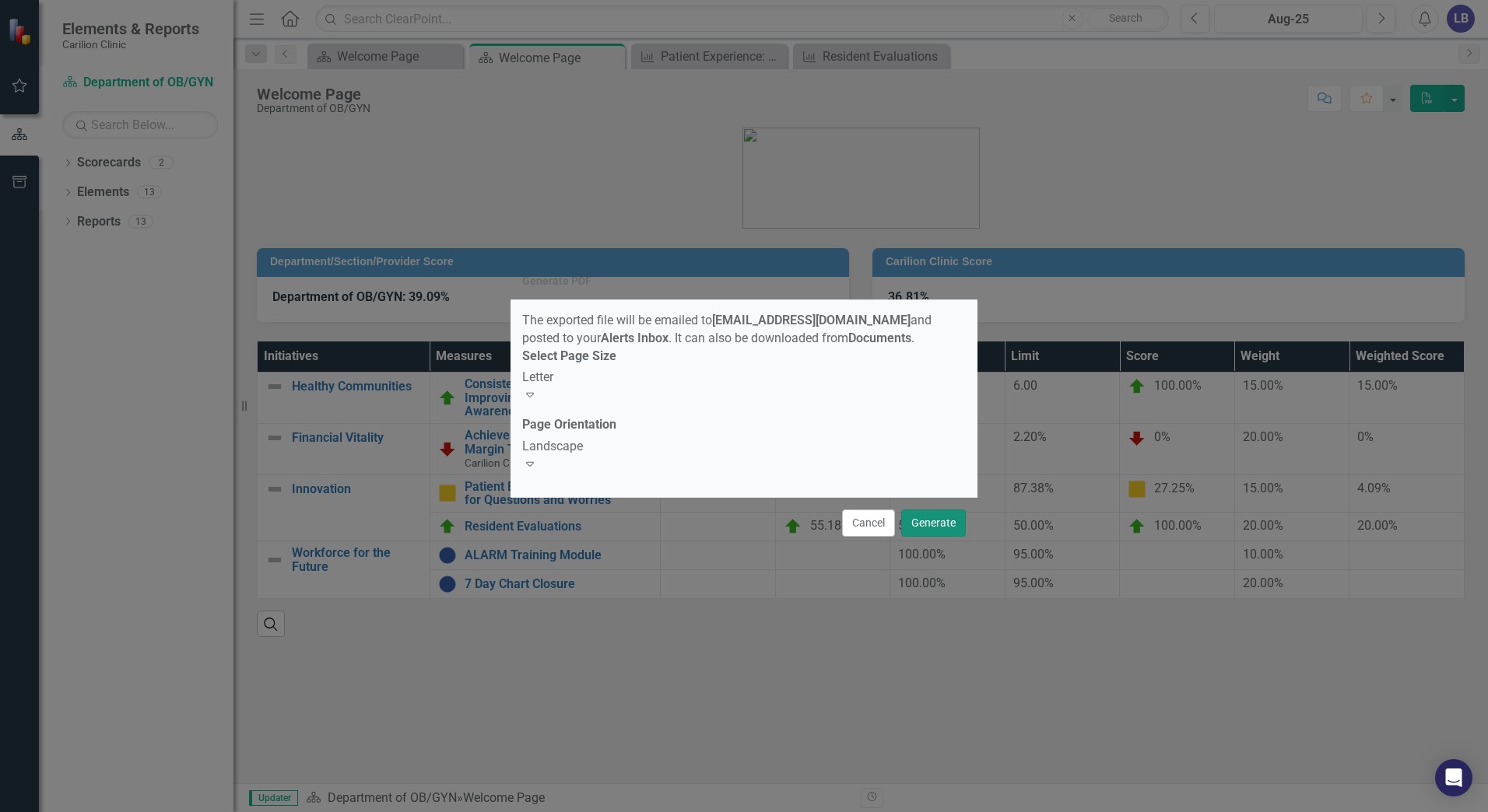
click at [949, 513] on button "Generate" at bounding box center [934, 523] width 65 height 28
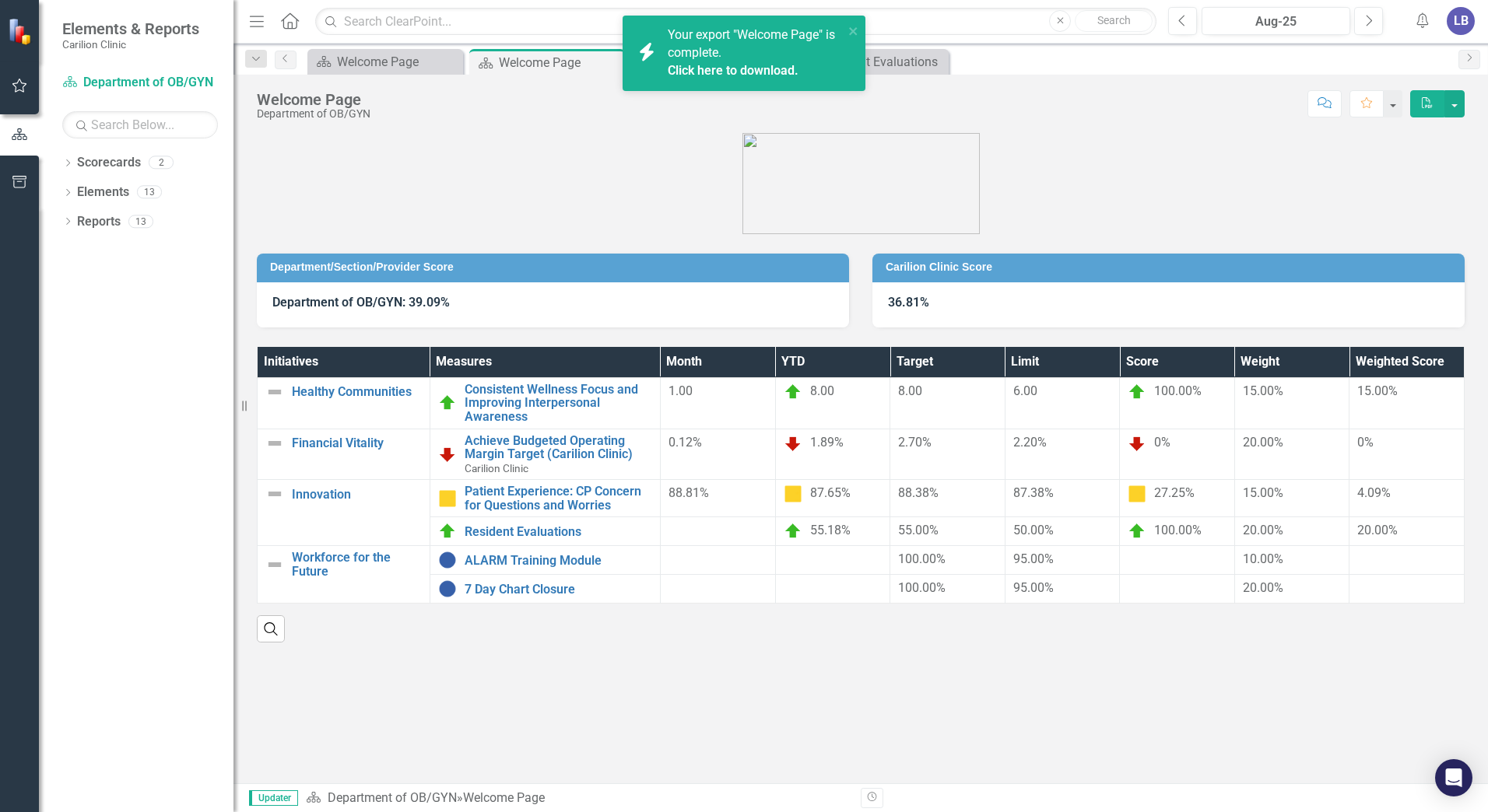
click at [687, 65] on link "Click here to download." at bounding box center [733, 70] width 131 height 15
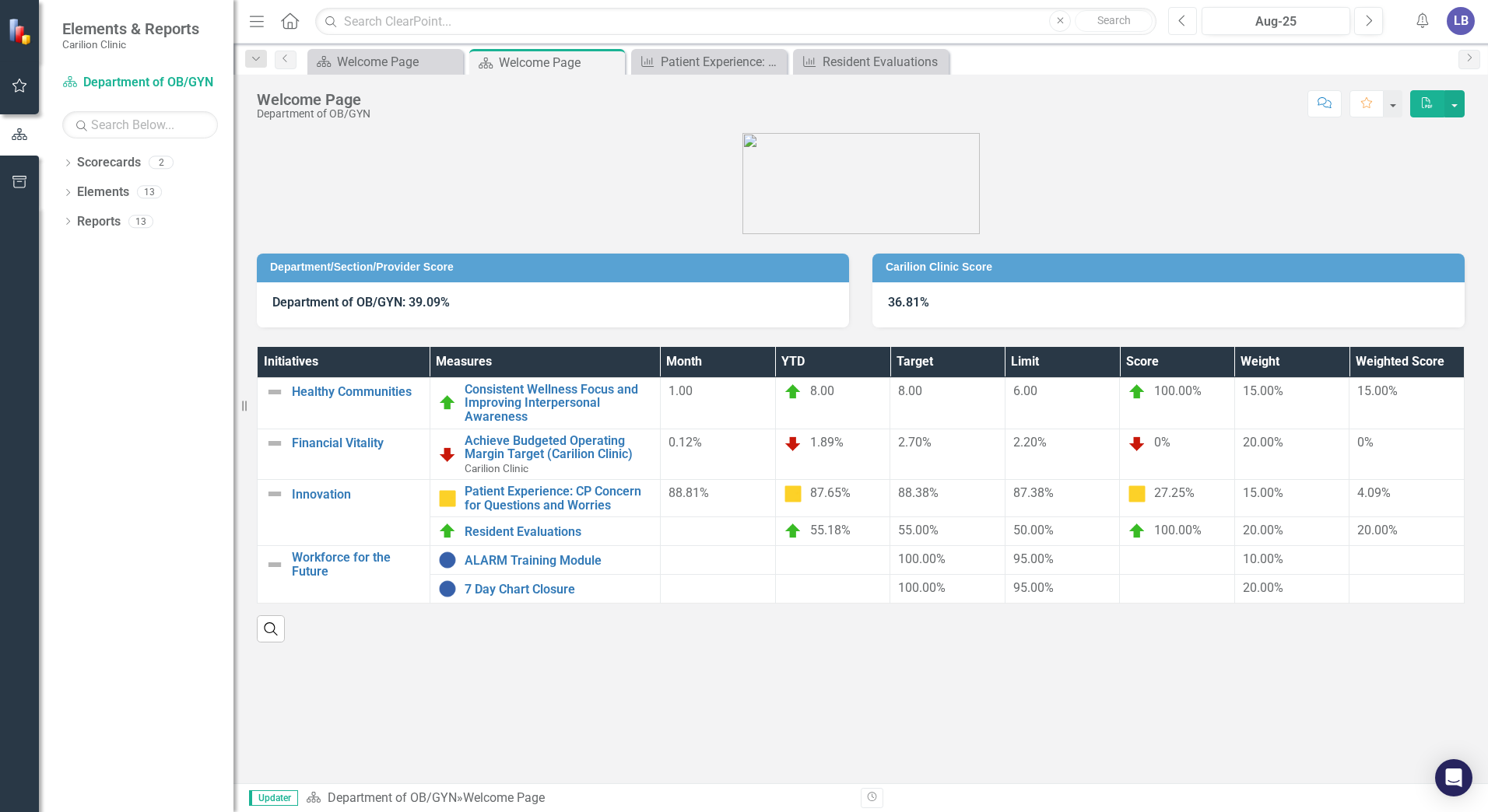
click at [1187, 20] on icon "Previous" at bounding box center [1182, 21] width 9 height 14
click at [1423, 99] on icon "PDF" at bounding box center [1427, 102] width 14 height 11
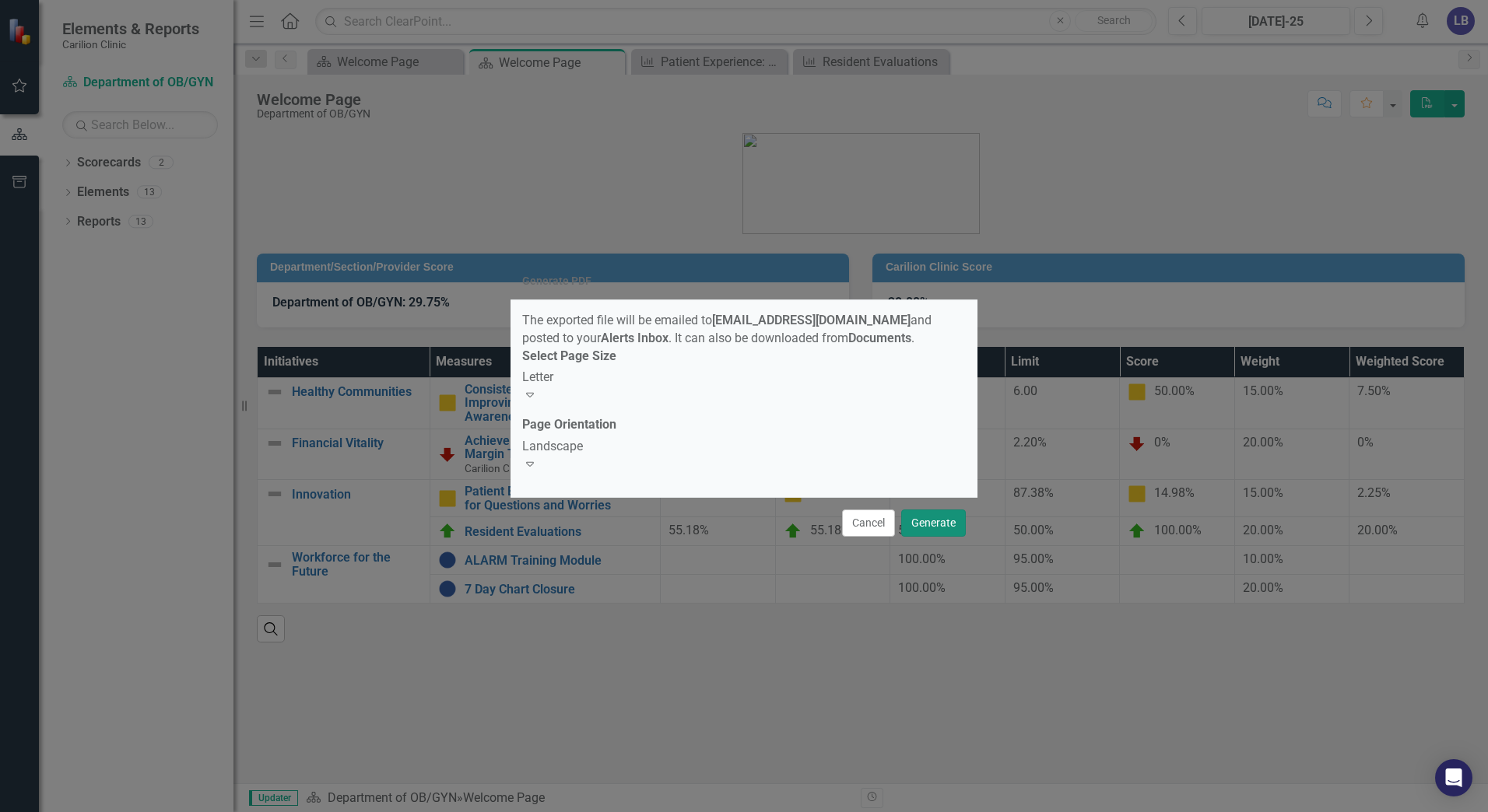
click at [930, 520] on button "Generate" at bounding box center [934, 523] width 65 height 28
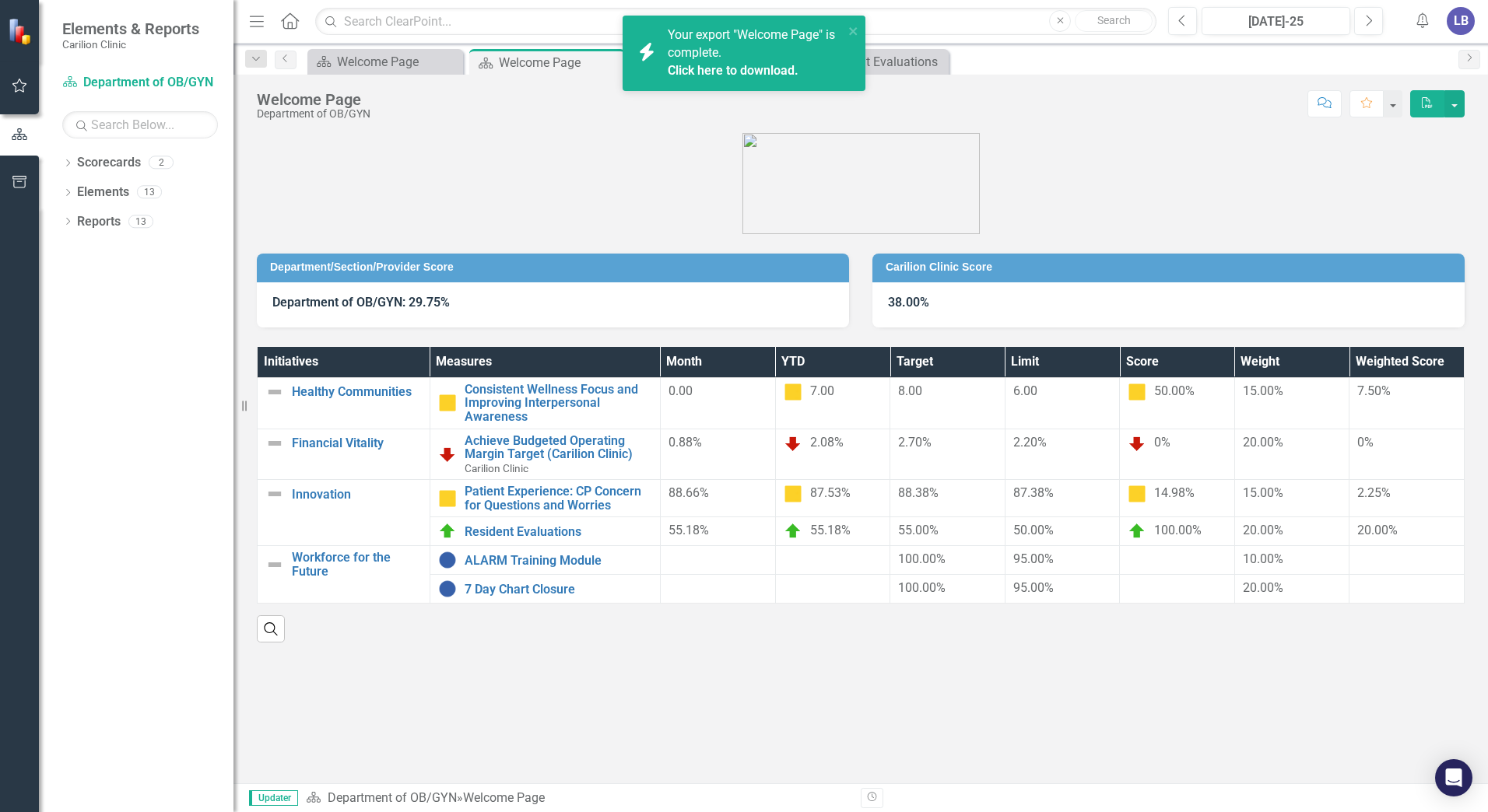
click at [724, 73] on link "Click here to download." at bounding box center [733, 70] width 131 height 15
